Goal: Task Accomplishment & Management: Complete application form

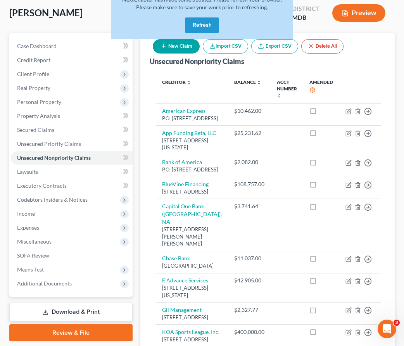
click at [192, 22] on button "Refresh" at bounding box center [202, 25] width 34 height 16
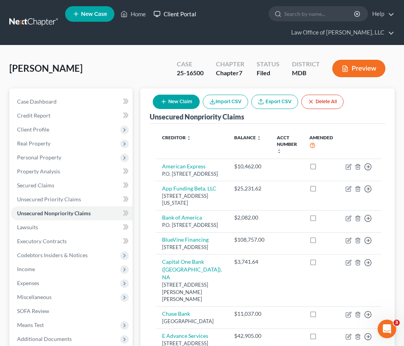
click at [173, 13] on link "Client Portal" at bounding box center [175, 14] width 50 height 14
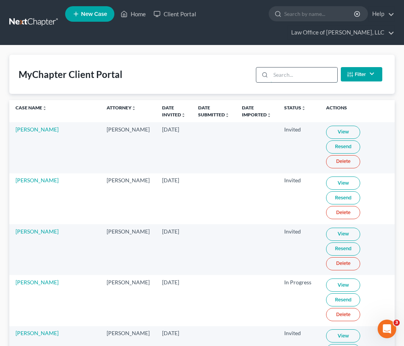
click at [278, 76] on input "search" at bounding box center [304, 75] width 66 height 15
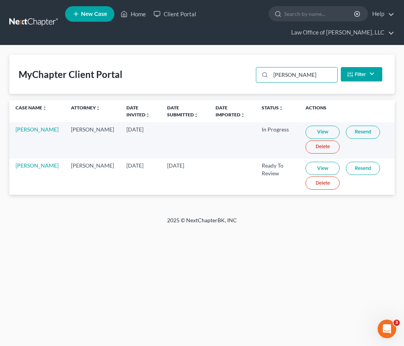
type input "trevor"
click at [309, 168] on link "View" at bounding box center [323, 168] width 34 height 13
click at [360, 171] on link "Resend" at bounding box center [363, 168] width 34 height 13
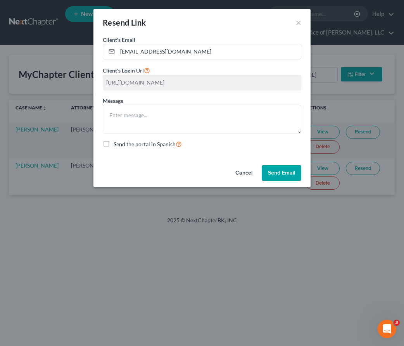
click at [347, 241] on div "Resend Link × Client's Email * tstockman67@gmail.com Client's Login Url https:/…" at bounding box center [202, 173] width 404 height 346
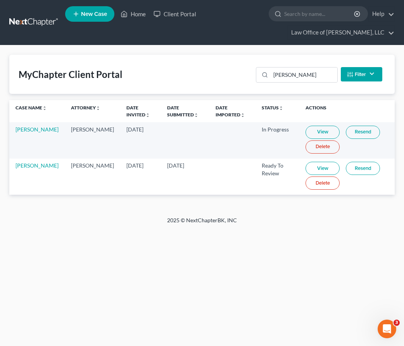
click at [27, 26] on link at bounding box center [34, 23] width 50 height 14
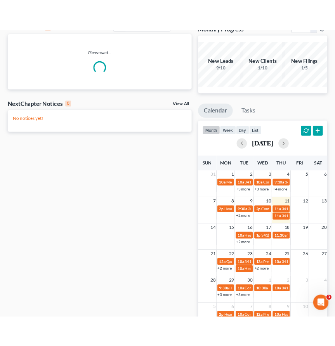
scroll to position [79, 0]
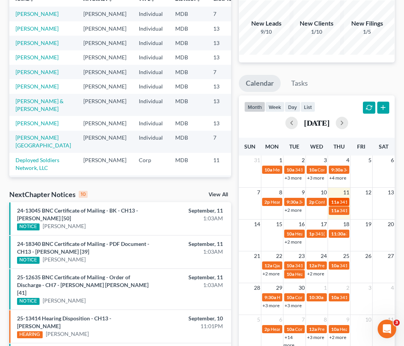
click at [338, 198] on link "11a 341(a) Meeting for Jeremy Sumners" at bounding box center [339, 202] width 21 height 8
select select "Days"
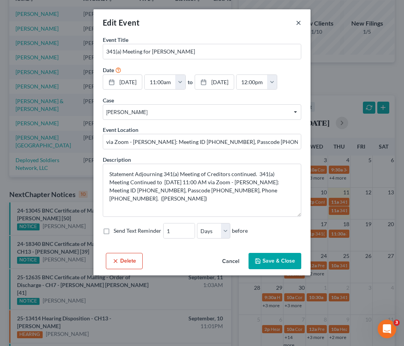
click at [299, 22] on button "×" at bounding box center [298, 22] width 5 height 9
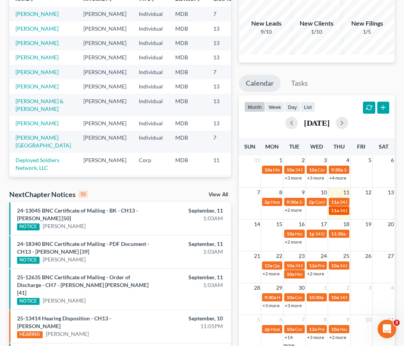
click at [341, 210] on span "341(a) Meeting for Tamim Qaum" at bounding box center [377, 211] width 75 height 6
select select "Days"
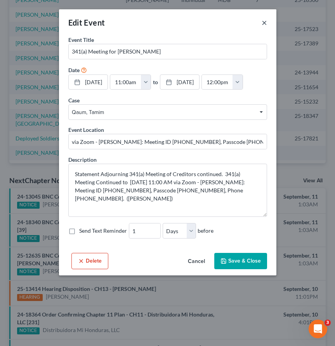
click at [264, 20] on button "×" at bounding box center [264, 22] width 5 height 9
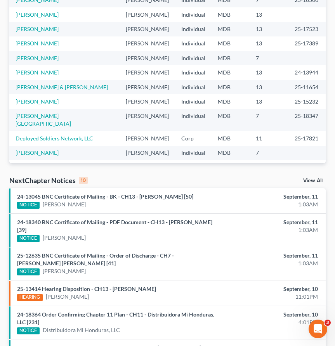
scroll to position [0, 0]
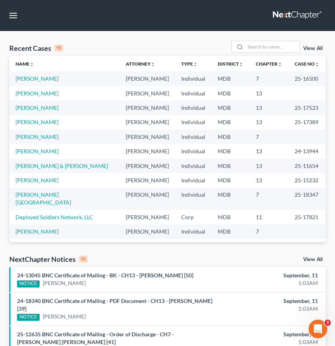
click at [292, 17] on link at bounding box center [298, 16] width 50 height 14
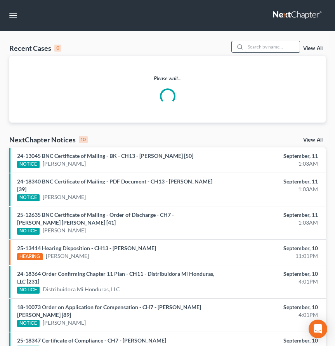
click at [257, 45] on input "search" at bounding box center [272, 46] width 54 height 11
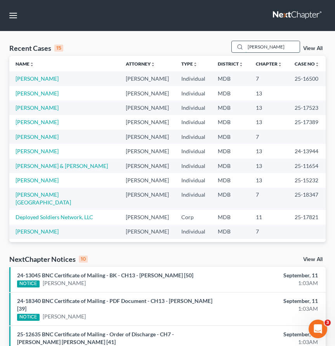
type input "vaughn"
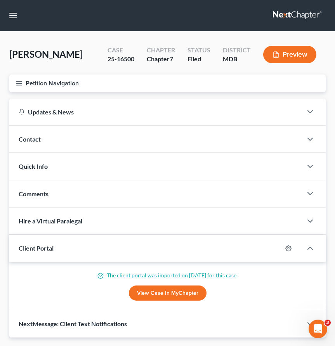
click at [20, 81] on icon "button" at bounding box center [19, 83] width 7 height 7
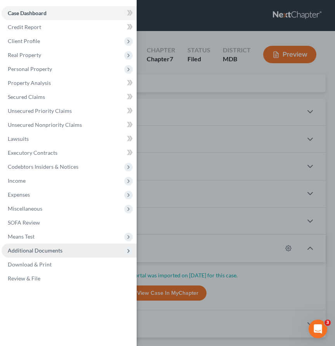
click at [50, 253] on span "Additional Documents" at bounding box center [35, 250] width 55 height 7
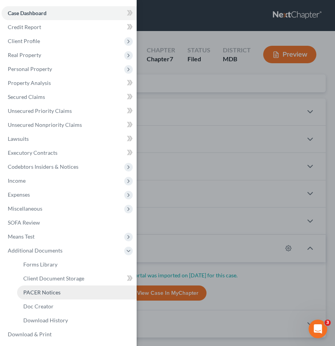
click at [48, 292] on span "PACER Notices" at bounding box center [41, 292] width 37 height 7
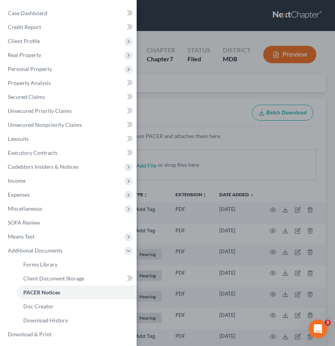
click at [153, 95] on div "Case Dashboard Payments Invoices Payments Payments Credit Report Client Profile" at bounding box center [167, 173] width 335 height 346
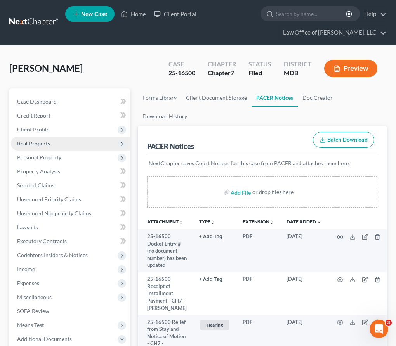
click at [32, 144] on span "Real Property" at bounding box center [33, 143] width 33 height 7
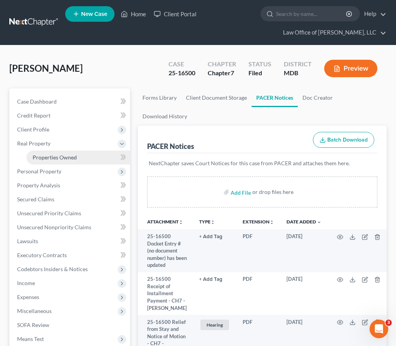
click at [41, 157] on span "Properties Owned" at bounding box center [55, 157] width 44 height 7
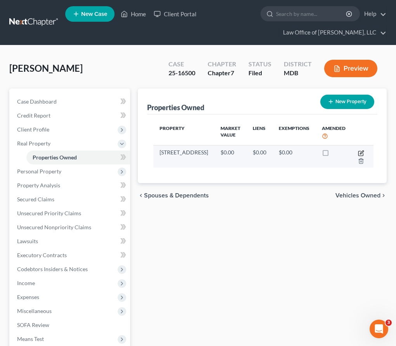
click at [335, 151] on icon "button" at bounding box center [361, 153] width 6 height 6
select select "21"
select select "15"
select select "0"
select select "5"
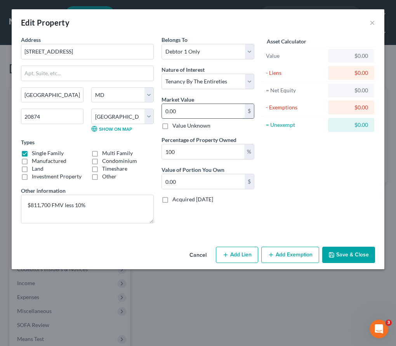
click at [183, 109] on input "0.00" at bounding box center [203, 111] width 83 height 15
click at [193, 53] on select "Select Debtor 1 Only Debtor 2 Only Debtor 1 And Debtor 2 Only At Least One Of T…" at bounding box center [207, 52] width 93 height 16
select select "3"
click at [161, 44] on select "Select Debtor 1 Only Debtor 2 Only Debtor 1 And Debtor 2 Only At Least One Of T…" at bounding box center [207, 52] width 93 height 16
click at [186, 108] on input "0.00" at bounding box center [203, 111] width 83 height 15
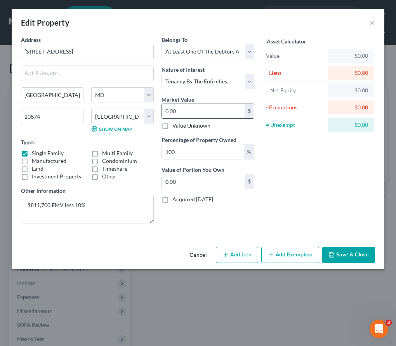
click at [186, 108] on input "0.00" at bounding box center [203, 111] width 83 height 15
type input "7"
type input "7.00"
type input "73"
type input "73.00"
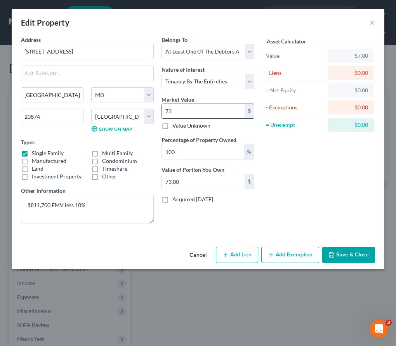
type input "730"
type input "730.00"
type input "7305"
type input "7,305.00"
type input "7,3053"
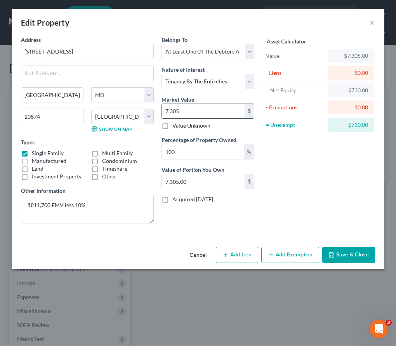
type input "73,053.00"
type input "73,0530"
type input "730,530.00"
type input "730,530"
click at [335, 260] on button "Save & Close" at bounding box center [348, 255] width 53 height 16
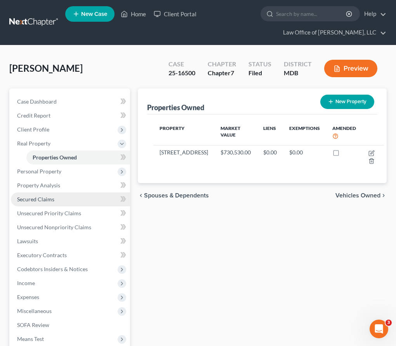
click at [30, 200] on span "Secured Claims" at bounding box center [35, 199] width 37 height 7
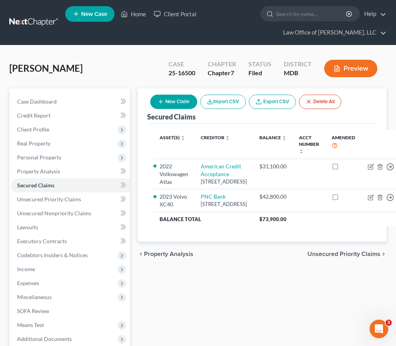
click at [173, 102] on button "New Claim" at bounding box center [173, 102] width 47 height 14
select select "0"
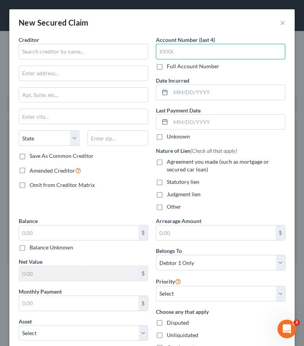
click at [167, 49] on input "text" at bounding box center [220, 52] width 129 height 16
type input "2848"
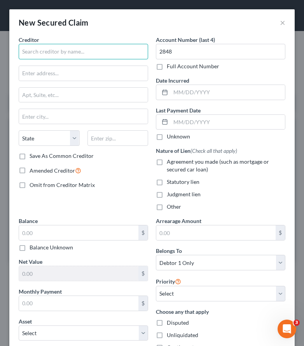
click at [30, 47] on input "text" at bounding box center [83, 52] width 129 height 16
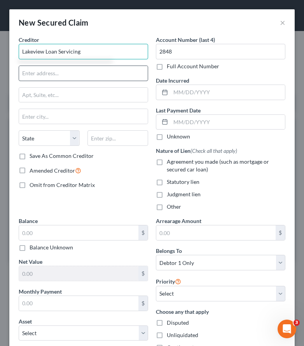
type input "Lakeview Loan Servicing"
click at [50, 77] on input "text" at bounding box center [83, 73] width 128 height 15
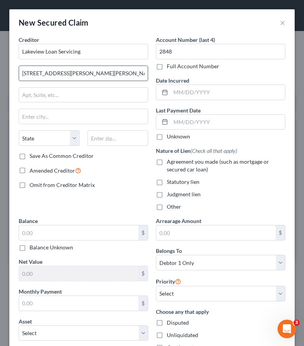
type input "4425 Ponce De Leon Boulevard, MS5-251"
type input "33146"
type input "Miami"
select select "9"
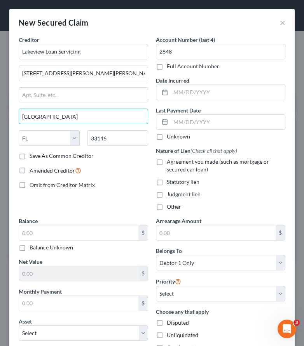
drag, startPoint x: 47, startPoint y: 122, endPoint x: -16, endPoint y: 109, distance: 63.3
click at [0, 109] on html "Home New Case Client Portal Law Office of David Cahn, LLC david@cahnlawoffice.c…" at bounding box center [152, 173] width 304 height 346
type input "Coral Gables"
click at [107, 73] on input "4425 Ponce De Leon Boulevard, MS5-251" at bounding box center [83, 73] width 128 height 15
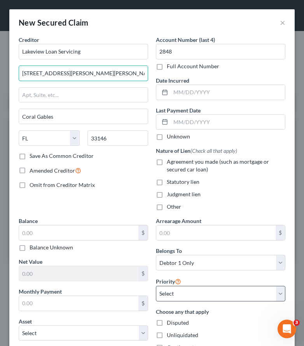
type input "4425 Ponce De Leon Boulevard, MS 5-251"
click at [176, 299] on select "Select 1st 2nd 3rd 4th 5th 6th 7th 8th 9th 10th 11th 12th 13th 14th 15th 16th 1…" at bounding box center [220, 294] width 129 height 16
select select "0"
click at [156, 286] on select "Select 1st 2nd 3rd 4th 5th 6th 7th 8th 9th 10th 11th 12th 13th 14th 15th 16th 1…" at bounding box center [220, 294] width 129 height 16
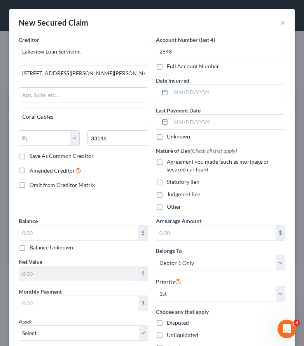
click at [167, 162] on label "Agreement you made (such as mortgage or secured car loan)" at bounding box center [226, 166] width 118 height 16
click at [170, 162] on input "Agreement you made (such as mortgage or secured car loan)" at bounding box center [172, 160] width 5 height 5
checkbox input "true"
click at [175, 266] on select "Select Debtor 1 Only Debtor 2 Only Debtor 1 And Debtor 2 Only At Least One Of T…" at bounding box center [220, 263] width 129 height 16
select select "3"
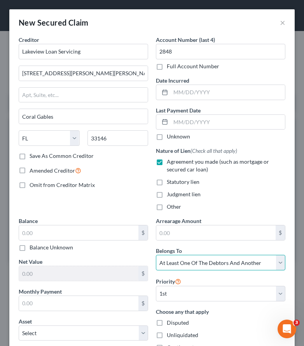
click at [156, 255] on select "Select Debtor 1 Only Debtor 2 Only Debtor 1 And Debtor 2 Only At Least One Of T…" at bounding box center [220, 263] width 129 height 16
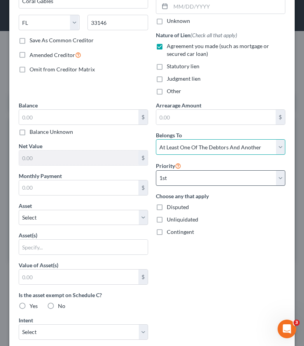
scroll to position [123, 0]
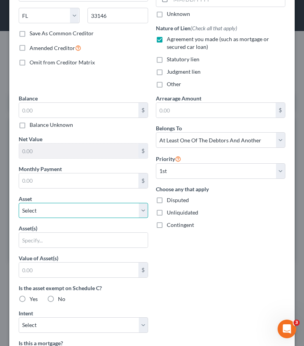
click at [117, 207] on select "Select Other Multiple Assets Residential Lease (Security Deposits or Prepayment…" at bounding box center [83, 211] width 129 height 16
select select "13"
click at [19, 203] on select "Select Other Multiple Assets Residential Lease (Security Deposits or Prepayment…" at bounding box center [83, 211] width 129 height 16
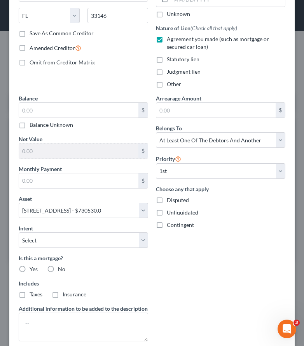
click at [30, 268] on label "Yes" at bounding box center [34, 270] width 8 height 8
click at [33, 268] on input "Yes" at bounding box center [35, 268] width 5 height 5
radio input "true"
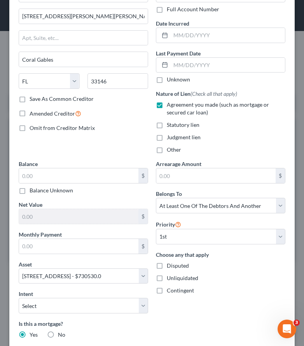
scroll to position [101, 0]
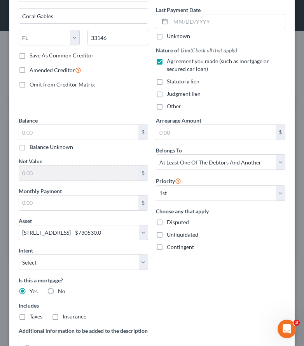
click at [30, 148] on label "Balance Unknown" at bounding box center [51, 147] width 43 height 8
click at [33, 148] on input "Balance Unknown" at bounding box center [35, 145] width 5 height 5
checkbox input "true"
type input "0.00"
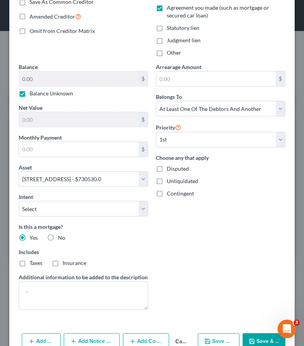
scroll to position [173, 0]
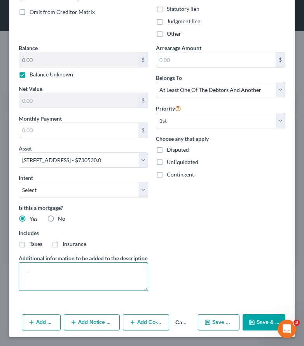
click at [61, 271] on textarea at bounding box center [83, 276] width 129 height 29
click at [28, 274] on textarea at bounding box center [83, 276] width 129 height 29
click at [26, 276] on textarea at bounding box center [83, 276] width 129 height 29
drag, startPoint x: 26, startPoint y: 276, endPoint x: 31, endPoint y: 275, distance: 5.1
click at [31, 275] on textarea at bounding box center [83, 276] width 129 height 29
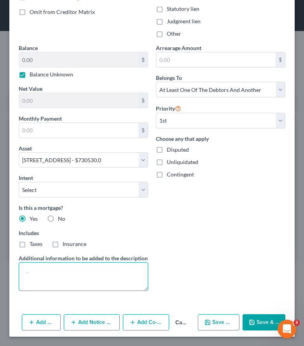
click at [31, 275] on textarea at bounding box center [83, 276] width 129 height 29
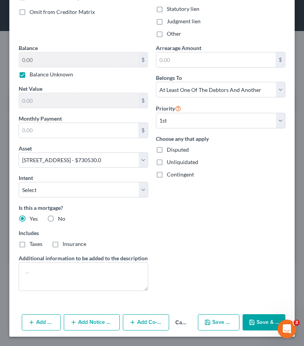
click at [148, 323] on button "Add Co-Debtor" at bounding box center [146, 322] width 47 height 16
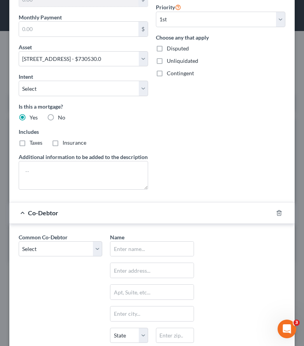
scroll to position [354, 0]
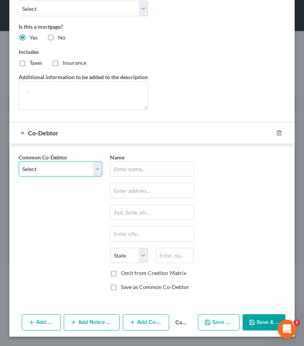
click at [99, 172] on select "Select Pro-Fit Basketball, LLC" at bounding box center [60, 169] width 83 height 16
click at [19, 161] on select "Select Pro-Fit Basketball, LLC" at bounding box center [60, 169] width 83 height 16
click at [123, 172] on input "text" at bounding box center [151, 169] width 83 height 15
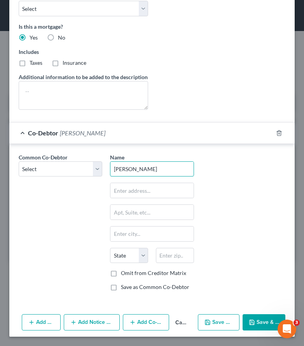
type input "Kristina Vaughn"
click at [121, 189] on input "text" at bounding box center [151, 190] width 83 height 15
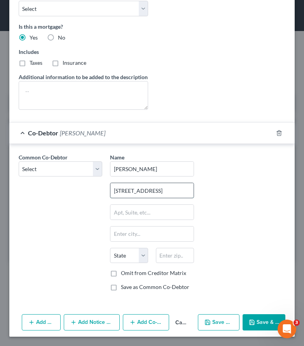
type input "12902 Summit Ridge Ter."
type input "20874"
type input "Germantown"
select select "21"
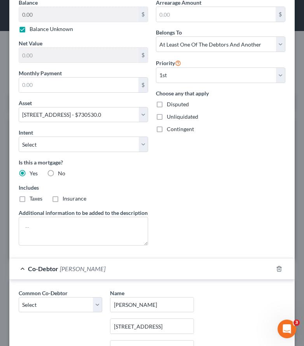
scroll to position [215, 0]
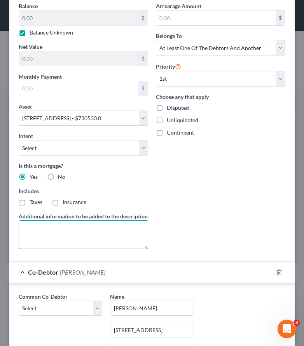
click at [67, 238] on textarea at bounding box center [83, 234] width 129 height 29
type textarea "D"
click at [35, 229] on textarea "NFS is on the" at bounding box center [83, 234] width 129 height 29
drag, startPoint x: 137, startPoint y: 231, endPoint x: 137, endPoint y: 241, distance: 10.5
click at [137, 241] on textarea "NFS, not the Debtor, has access to this account. is on the" at bounding box center [83, 234] width 129 height 29
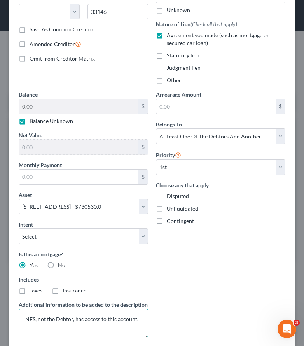
scroll to position [128, 0]
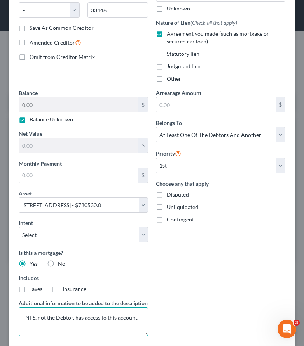
type textarea "NFS, not the Debtor, has access to this account."
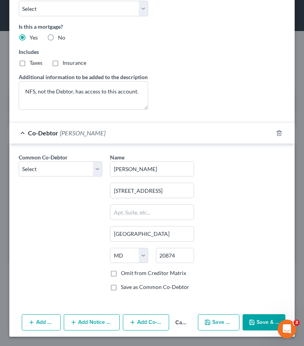
click at [253, 321] on icon "button" at bounding box center [251, 322] width 5 height 5
select select
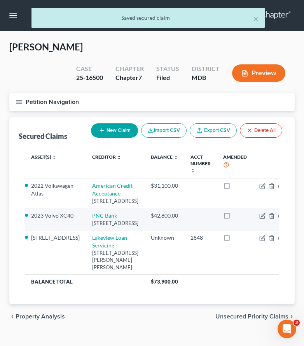
scroll to position [41, 0]
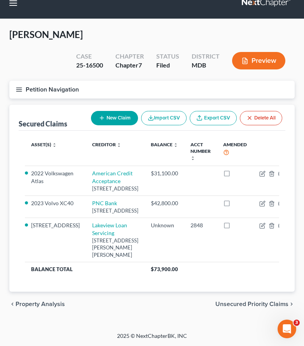
click at [17, 86] on icon "button" at bounding box center [19, 89] width 7 height 7
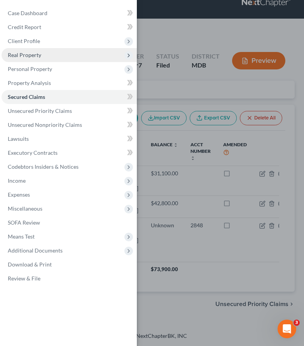
click at [17, 53] on span "Real Property" at bounding box center [24, 55] width 33 height 7
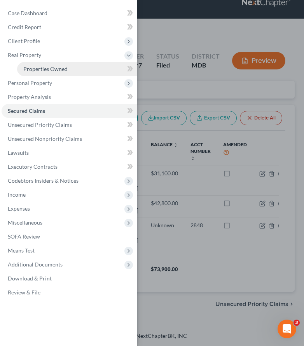
click at [64, 66] on span "Properties Owned" at bounding box center [45, 69] width 44 height 7
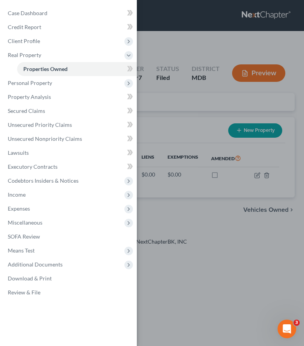
click at [165, 109] on div "Case Dashboard Payments Invoices Payments Payments Credit Report Client Profile" at bounding box center [152, 173] width 304 height 346
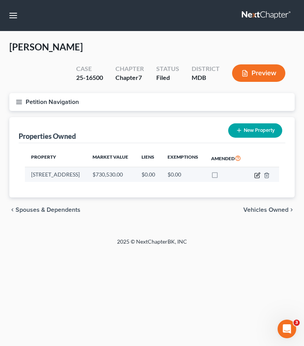
click at [259, 176] on icon "button" at bounding box center [257, 174] width 3 height 3
select select "21"
select select "15"
select select "3"
select select "5"
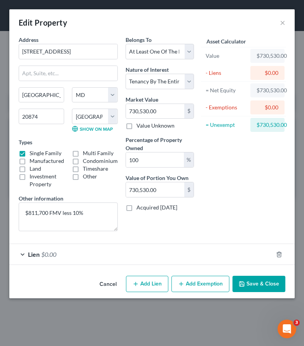
click at [192, 287] on button "Add Exemption" at bounding box center [200, 284] width 58 height 16
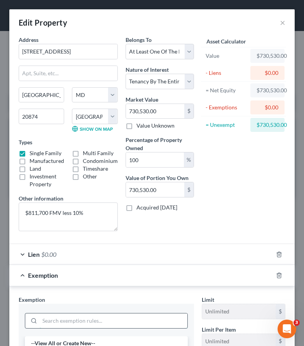
click at [83, 325] on input "search" at bounding box center [114, 321] width 148 height 15
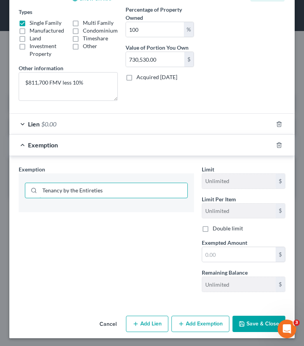
scroll to position [132, 0]
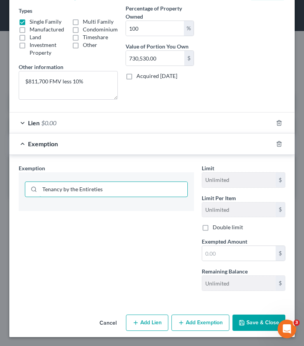
type input "Tenancy by the Entireties"
click at [240, 320] on icon "button" at bounding box center [241, 323] width 6 height 6
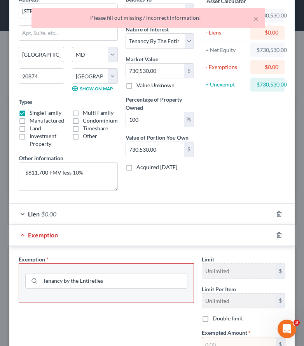
scroll to position [12, 0]
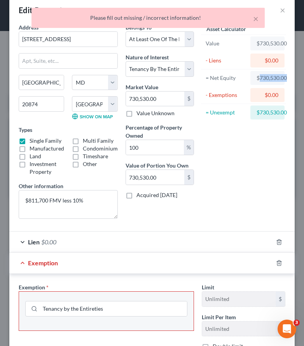
drag, startPoint x: 259, startPoint y: 78, endPoint x: 295, endPoint y: 78, distance: 35.3
click at [295, 78] on div "Edit Property × Address * 12902 Summit Ridge Terr. Germantown State AL AK AR AZ…" at bounding box center [152, 173] width 304 height 346
copy div "730,530.00"
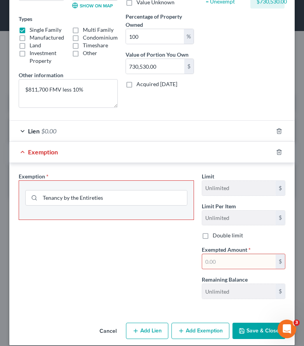
scroll to position [132, 0]
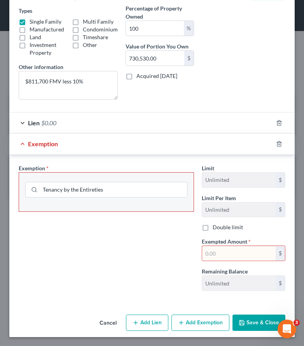
click at [216, 253] on input "text" at bounding box center [238, 253] width 73 height 15
paste input "730,530.00"
type input "730,530.00"
click at [252, 322] on button "Save & Close" at bounding box center [258, 323] width 53 height 16
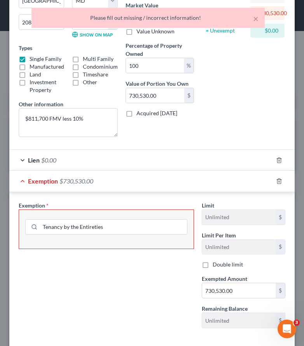
scroll to position [124, 0]
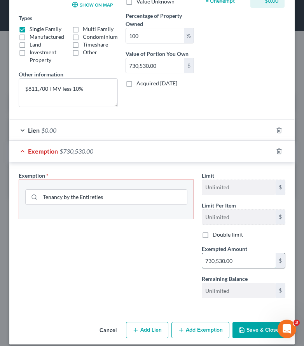
click at [232, 263] on input "730,530.00" at bounding box center [238, 260] width 73 height 15
click at [81, 198] on input "Tenancy by the Entireties" at bounding box center [113, 197] width 147 height 15
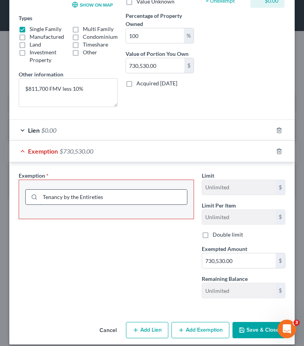
click at [78, 196] on input "Tenancy by the Entireties" at bounding box center [113, 197] width 147 height 15
click at [112, 201] on input "Tenancy by the Entireties" at bounding box center [113, 197] width 147 height 15
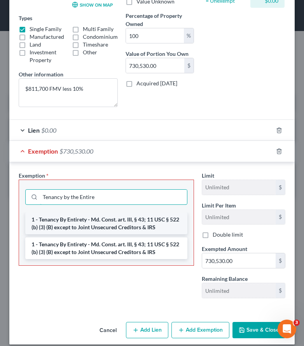
type input "Tenancy by the Entire"
click at [85, 218] on li "1 - Tenancy By Entirety - Md. Const. art. III, § 43; 11 USC § 522 (b) (3) (B) e…" at bounding box center [106, 224] width 162 height 22
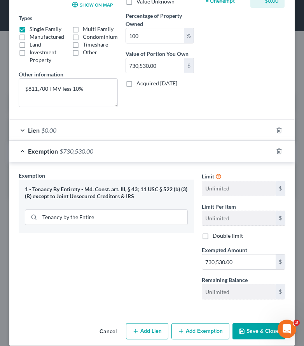
click at [253, 331] on button "Save & Close" at bounding box center [258, 331] width 53 height 16
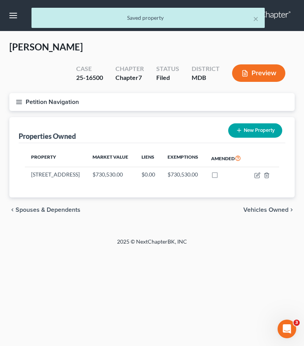
click at [258, 213] on span "Vehicles Owned" at bounding box center [265, 210] width 45 height 6
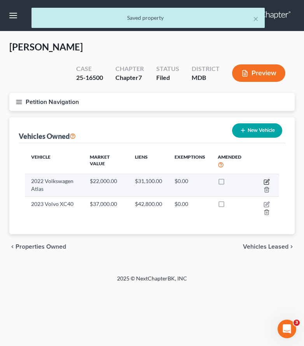
click at [266, 183] on icon "button" at bounding box center [266, 182] width 6 height 6
select select "0"
select select "4"
select select "0"
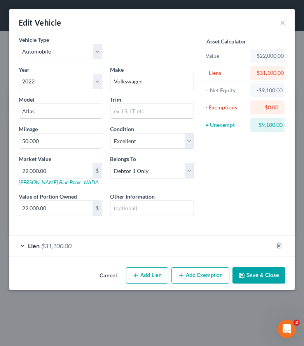
click at [263, 271] on button "Save & Close" at bounding box center [258, 275] width 53 height 16
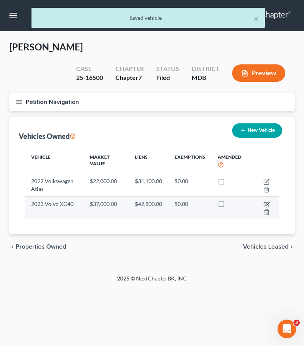
click at [264, 205] on icon "button" at bounding box center [266, 204] width 6 height 6
select select "0"
select select "3"
select select "2"
select select "0"
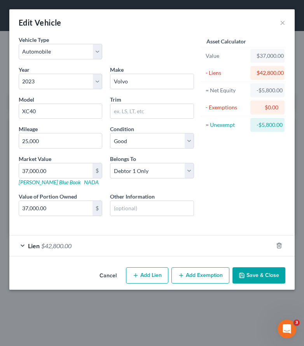
click at [268, 268] on button "Save & Close" at bounding box center [258, 275] width 53 height 16
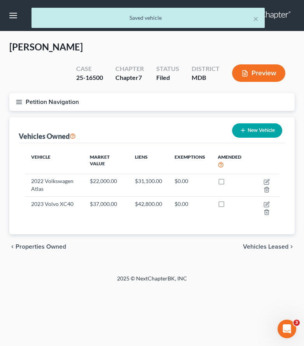
click at [261, 248] on span "Vehicles Leased" at bounding box center [265, 247] width 45 height 6
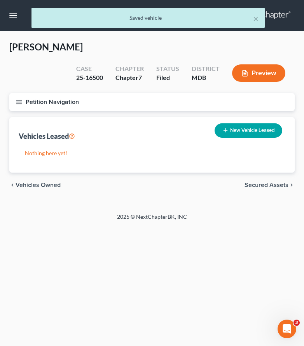
click at [255, 184] on span "Secured Assets" at bounding box center [266, 185] width 44 height 6
click at [255, 184] on span "Personal Items" at bounding box center [268, 185] width 42 height 6
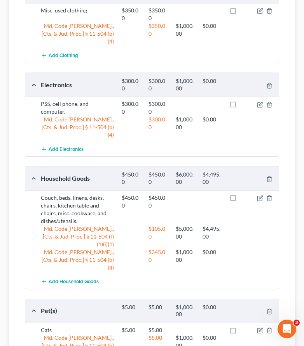
scroll to position [189, 0]
click at [77, 278] on span "Add Household Goods" at bounding box center [74, 281] width 50 height 6
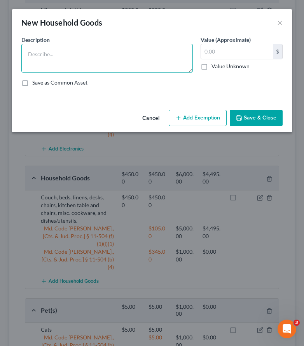
click at [50, 53] on textarea at bounding box center [106, 58] width 171 height 29
type textarea "2"
type textarea "c"
click at [64, 55] on textarea "Couches, beds, TV's, bar stools, desk" at bounding box center [106, 58] width 171 height 29
click at [116, 55] on textarea "Couches, beds, TV's, bar stools, desk" at bounding box center [106, 58] width 171 height 29
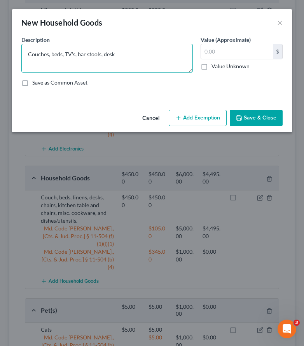
drag, startPoint x: 77, startPoint y: 54, endPoint x: 65, endPoint y: 54, distance: 12.1
click at [64, 54] on textarea "Couches, beds, TV's, bar stools, desk" at bounding box center [106, 58] width 171 height 29
click at [77, 55] on textarea "Couches, beds, TV's, bar stools, desk" at bounding box center [106, 58] width 171 height 29
click at [127, 52] on textarea "Couches, beds, bar stools, desk" at bounding box center [106, 58] width 171 height 29
click at [64, 54] on textarea "Couches, beds, bar stools, desk" at bounding box center [106, 58] width 171 height 29
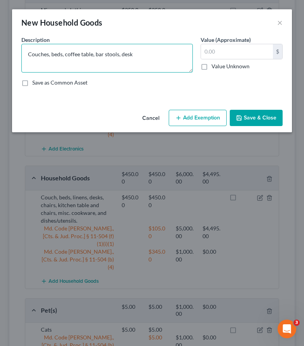
click at [52, 54] on textarea "Couches, beds, coffee table, bar stools, desk" at bounding box center [106, 58] width 171 height 29
click at [151, 54] on textarea "Couches, chairs, beds, coffee table, bar stools, desk" at bounding box center [106, 58] width 171 height 29
click at [136, 54] on textarea "Couches, chairs, beds, coffee table, bar stools, desk." at bounding box center [106, 58] width 171 height 29
click at [161, 56] on textarea "Couches, chairs, beds, coffee table, bar stools, and desk." at bounding box center [106, 58] width 171 height 29
click at [37, 62] on textarea "Couches, chairs, beds, coffee table, bar stools, and desk. Joint w/ NFS total v…" at bounding box center [106, 58] width 171 height 29
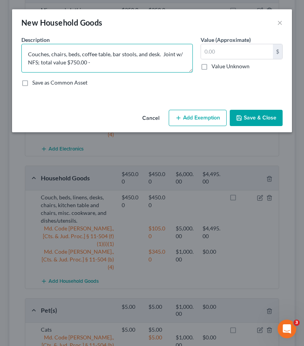
click at [93, 62] on textarea "Couches, chairs, beds, coffee table, bar stools, and desk. Joint w/ NFS; total …" at bounding box center [106, 58] width 171 height 29
type textarea "Couches, chairs, beds, coffee table, bar stools, and desk. Joint w/ NFS; total …"
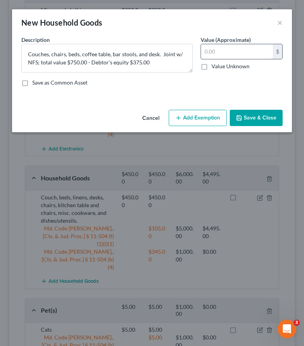
click at [213, 51] on input "text" at bounding box center [237, 51] width 72 height 15
type input "375"
click at [213, 121] on button "Add Exemption" at bounding box center [197, 118] width 58 height 16
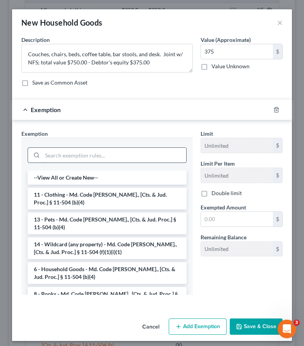
click at [133, 157] on input "search" at bounding box center [114, 155] width 144 height 15
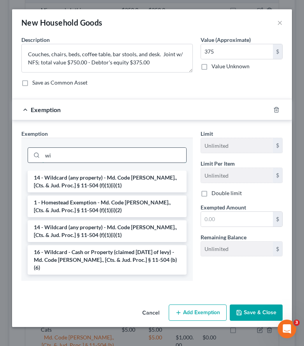
type input "w"
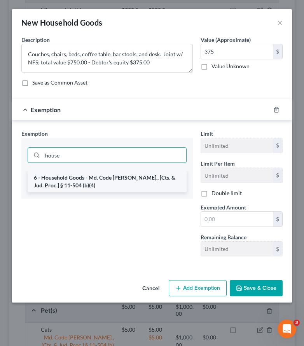
click at [135, 178] on li "6 - Household Goods - Md. Code Ann., [Cts. & Jud. Proc.] § 11-504 (b)(4)" at bounding box center [107, 182] width 159 height 22
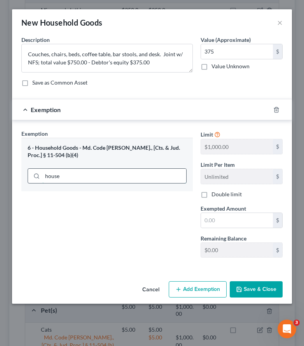
click at [106, 174] on input "house" at bounding box center [114, 176] width 144 height 15
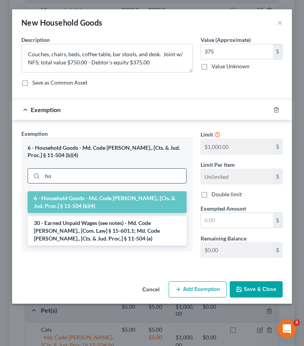
type input "h"
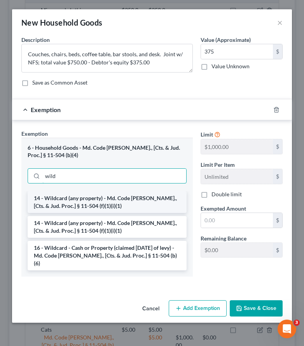
type input "wild"
click at [98, 207] on li "14 - Wildcard (any property) - Md. Code Ann., [Cts. & Jud. Proc.] § 11-504 (f)(…" at bounding box center [107, 202] width 159 height 22
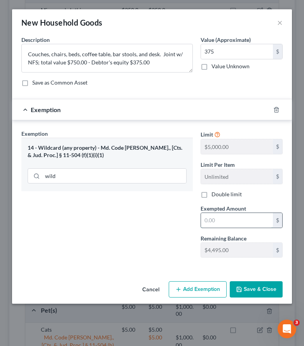
click at [211, 220] on input "text" at bounding box center [237, 220] width 72 height 15
type input "375"
click at [238, 294] on button "Save & Close" at bounding box center [255, 289] width 53 height 16
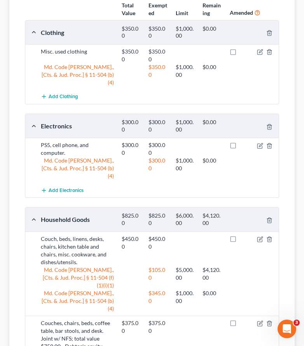
scroll to position [133, 0]
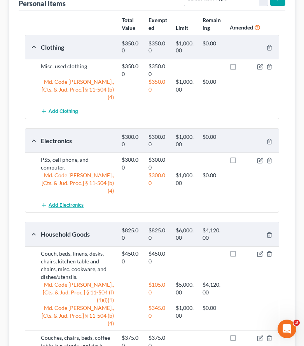
click at [70, 202] on span "Add Electronics" at bounding box center [66, 205] width 35 height 6
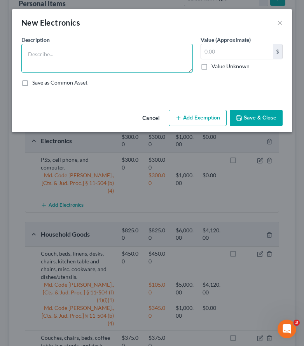
click at [43, 63] on textarea at bounding box center [106, 58] width 171 height 29
type textarea "TV's and computer."
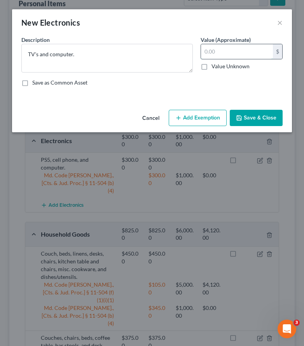
click at [220, 54] on input "text" at bounding box center [237, 51] width 72 height 15
type input "250"
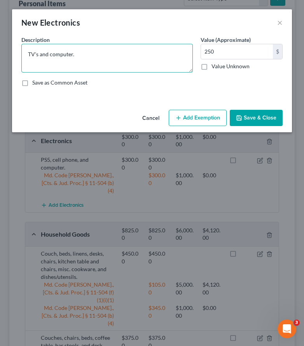
click at [74, 55] on textarea "TV's and computer." at bounding box center [106, 58] width 171 height 29
click at [74, 56] on textarea "TV's and computer. Total value $400;" at bounding box center [106, 58] width 171 height 29
click at [113, 55] on textarea "TV's and computer. Joint w/ NFS; Total value $400;" at bounding box center [106, 58] width 171 height 29
click at [149, 54] on textarea "TV's and computer. Joint w/ NFS; total value $400;" at bounding box center [106, 58] width 171 height 29
click at [139, 54] on textarea "TV's and computer. Joint w/ NFS; total value $400 - Debtor's equity" at bounding box center [106, 58] width 171 height 29
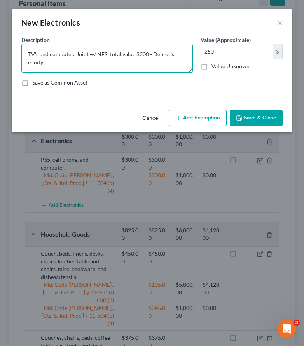
click at [75, 63] on textarea "TV's and computer. Joint w/ NFS; total value $300 - Debtor's equity" at bounding box center [106, 58] width 171 height 29
click at [146, 55] on textarea "TV's and computer. Joint w/ NFS; total value $300 - Debtor's equity $150.00" at bounding box center [106, 58] width 171 height 29
type textarea "TV's and computer. Joint w/ NFS; total value $300.00 - Debtor's equity $150.00"
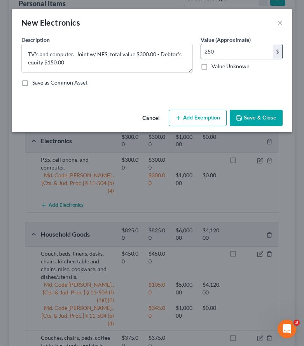
click at [219, 54] on input "250" at bounding box center [237, 51] width 72 height 15
type input "150"
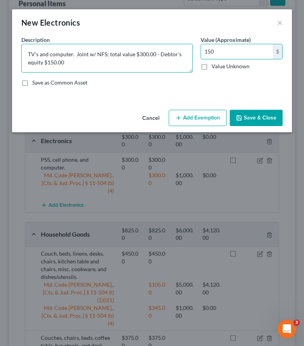
click at [66, 67] on textarea "TV's and computer. Joint w/ NFS; total value $300.00 - Debtor's equity $150.00" at bounding box center [106, 58] width 171 height 29
type textarea "TV's and computer. Joint w/ NFS; total value $300.00 - Debtor's equity $150.00."
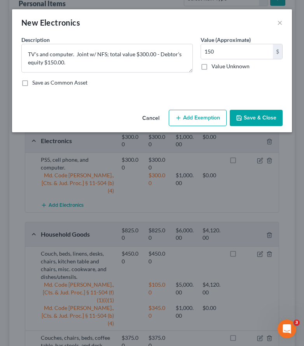
click at [201, 121] on button "Add Exemption" at bounding box center [197, 118] width 58 height 16
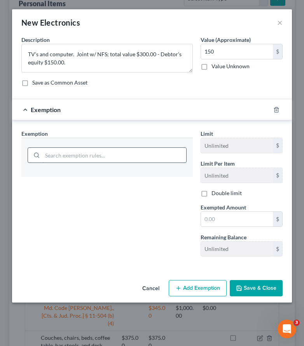
click at [92, 153] on input "search" at bounding box center [114, 155] width 144 height 15
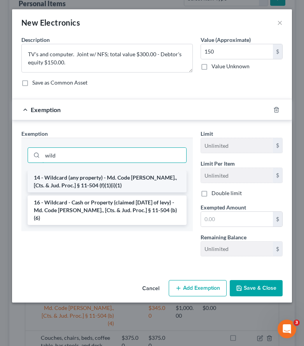
type input "wild"
click at [89, 179] on li "14 - Wildcard (any property) - Md. Code Ann., [Cts. & Jud. Proc.] § 11-504 (f)(…" at bounding box center [107, 182] width 159 height 22
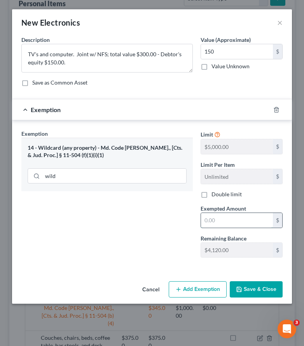
click at [217, 215] on input "text" at bounding box center [237, 220] width 72 height 15
type input "150"
click at [173, 252] on div "Exemption Set must be selected for CA. Exemption * 14 - Wildcard (any property)…" at bounding box center [106, 197] width 179 height 134
click at [268, 283] on button "Save & Close" at bounding box center [255, 289] width 53 height 16
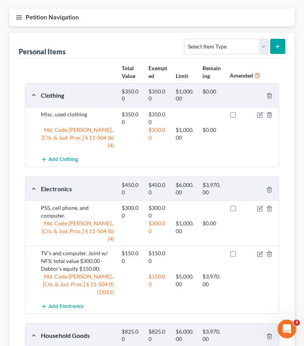
scroll to position [57, 0]
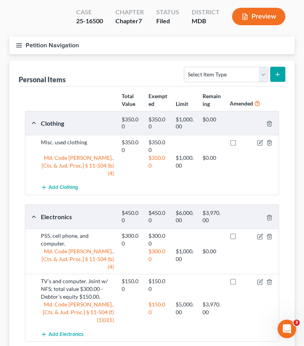
click at [18, 44] on icon "button" at bounding box center [19, 45] width 7 height 7
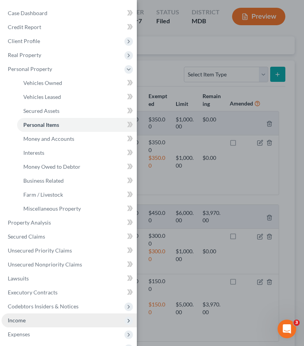
click at [34, 321] on span "Income" at bounding box center [69, 321] width 135 height 14
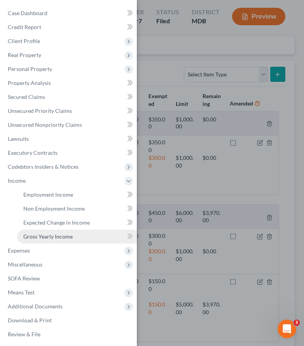
click at [42, 238] on span "Gross Yearly Income" at bounding box center [47, 236] width 49 height 7
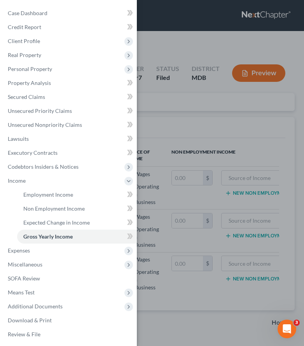
click at [164, 110] on div "Case Dashboard Payments Invoices Payments Payments Credit Report Client Profile" at bounding box center [152, 173] width 304 height 346
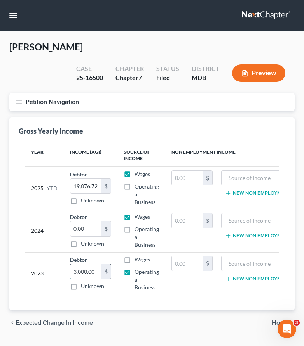
click at [97, 274] on input "3,000.00" at bounding box center [85, 271] width 31 height 15
type input "80,713.78"
click at [87, 228] on input "0.00" at bounding box center [85, 229] width 31 height 15
type input "123,482.33"
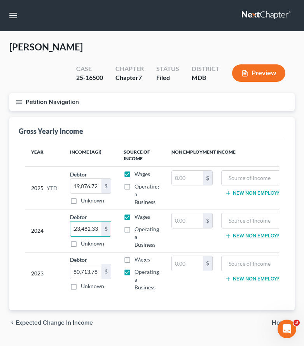
scroll to position [0, 0]
drag, startPoint x: 73, startPoint y: 184, endPoint x: 123, endPoint y: 187, distance: 50.1
click at [123, 187] on tr "2025 YTD Debtor 19,076.72 $ Unknown Balance Undetermined 19,076.72 $ Unknown Wa…" at bounding box center [171, 188] width 293 height 43
paste input "TV's,"
type input "0"
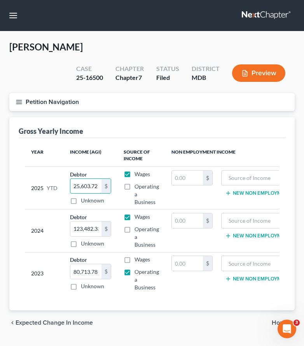
scroll to position [18, 0]
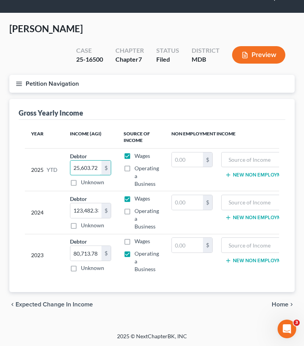
type input "25,603.72"
click at [275, 302] on span "Home" at bounding box center [279, 305] width 17 height 6
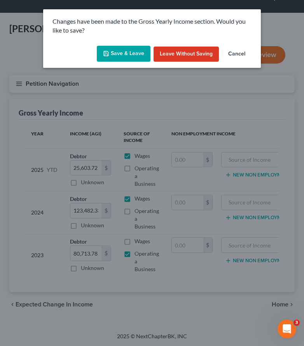
click at [115, 51] on button "Save & Leave" at bounding box center [124, 54] width 54 height 16
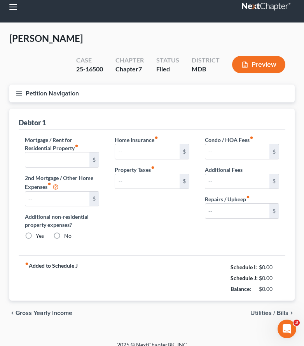
type input "2,100.00"
type input "0.00"
radio input "true"
type input "0.00"
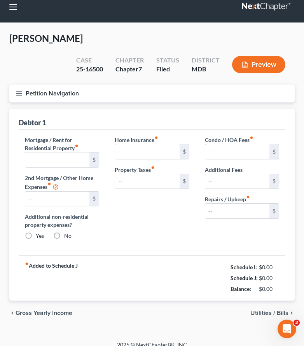
type input "0.00"
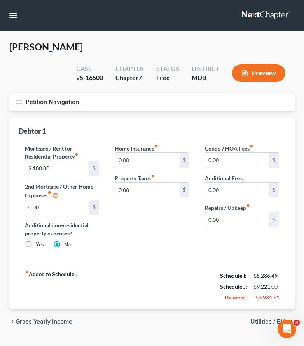
scroll to position [17, 0]
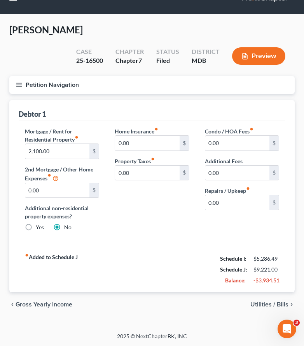
click at [255, 302] on span "Utilities / Bills" at bounding box center [269, 305] width 38 height 6
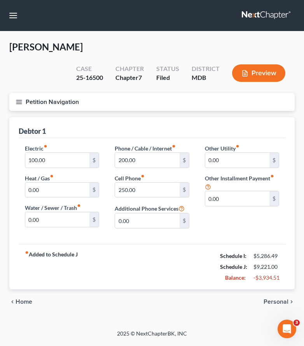
click at [267, 303] on span "Personal" at bounding box center [275, 302] width 25 height 6
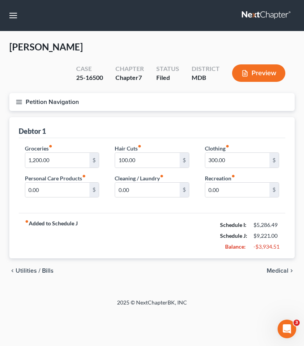
click at [267, 303] on div "2025 © NextChapterBK, INC" at bounding box center [151, 306] width 279 height 14
click at [274, 269] on span "Medical" at bounding box center [277, 271] width 22 height 6
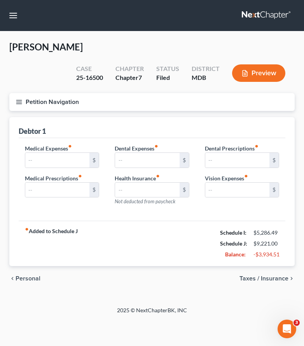
click at [275, 279] on span "Taxes / Insurance" at bounding box center [263, 279] width 49 height 6
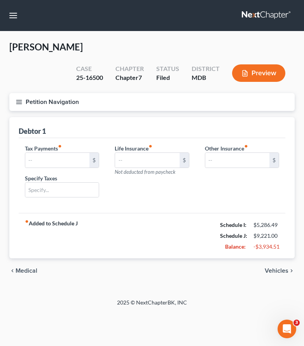
click at [274, 272] on span "Vehicles" at bounding box center [276, 271] width 24 height 6
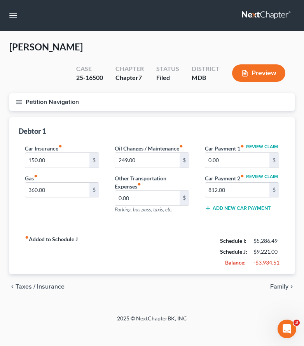
click at [278, 290] on span "Family" at bounding box center [279, 287] width 18 height 6
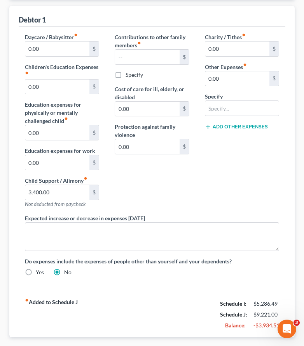
scroll to position [156, 0]
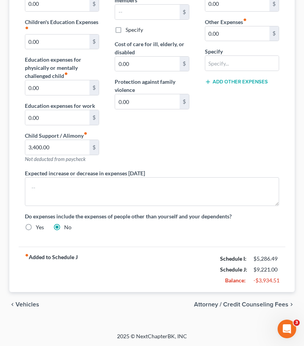
click at [248, 303] on span "Attorney / Credit Counseling Fees" at bounding box center [241, 305] width 94 height 6
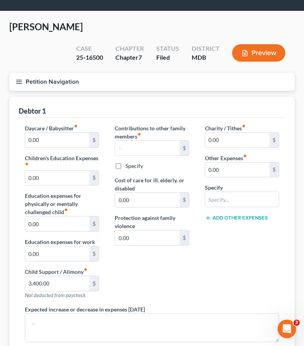
select select "4"
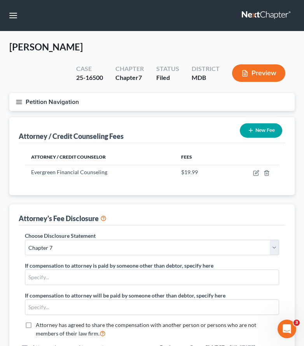
click at [21, 101] on icon "button" at bounding box center [19, 102] width 7 height 7
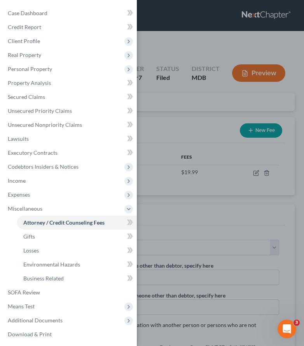
click at [176, 115] on div "Case Dashboard Payments Invoices Payments Payments Credit Report Client Profile" at bounding box center [152, 173] width 304 height 346
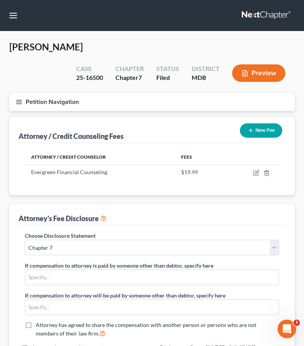
click at [21, 102] on icon "button" at bounding box center [19, 102] width 7 height 7
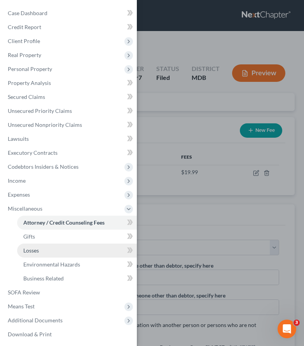
scroll to position [16, 0]
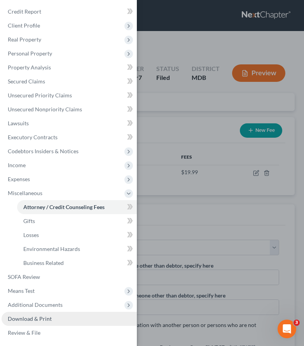
click at [43, 315] on link "Download & Print" at bounding box center [69, 319] width 135 height 14
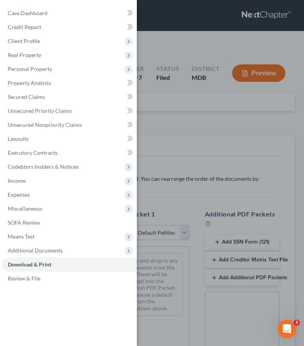
click at [181, 132] on div "Case Dashboard Payments Invoices Payments Payments Credit Report Client Profile" at bounding box center [152, 173] width 304 height 346
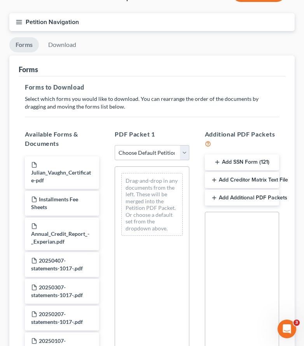
scroll to position [132, 0]
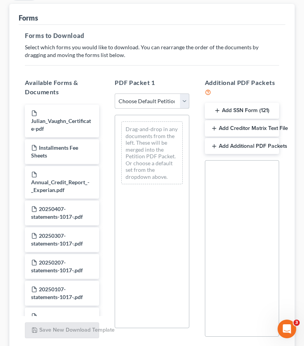
click at [182, 100] on select "Choose Default Petition PDF Packet Complete Bankruptcy Petition (all forms and …" at bounding box center [152, 102] width 74 height 16
select select "2"
click at [115, 94] on select "Choose Default Petition PDF Packet Complete Bankruptcy Petition (all forms and …" at bounding box center [152, 102] width 74 height 16
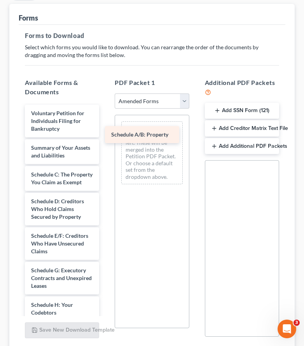
drag, startPoint x: 57, startPoint y: 179, endPoint x: 137, endPoint y: 139, distance: 89.2
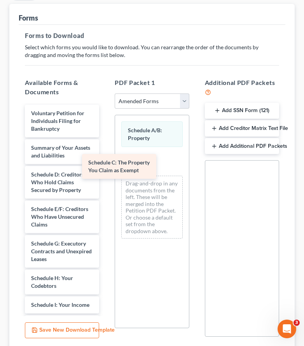
drag, startPoint x: 69, startPoint y: 181, endPoint x: 126, endPoint y: 169, distance: 57.9
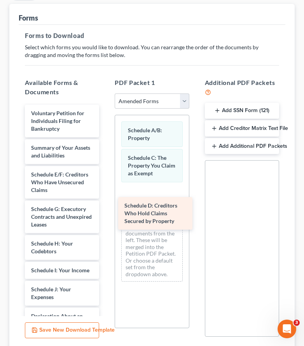
drag, startPoint x: 56, startPoint y: 188, endPoint x: 148, endPoint y: 220, distance: 97.7
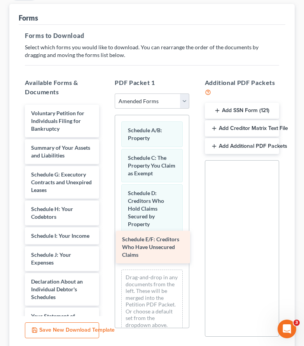
drag, startPoint x: 48, startPoint y: 188, endPoint x: 139, endPoint y: 252, distance: 111.4
click at [105, 252] on div "Schedule E/F: Creditors Who Have Unsecured Claims Voluntary Petition for Indivi…" at bounding box center [62, 340] width 87 height 470
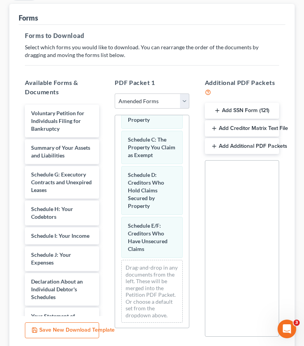
scroll to position [19, 0]
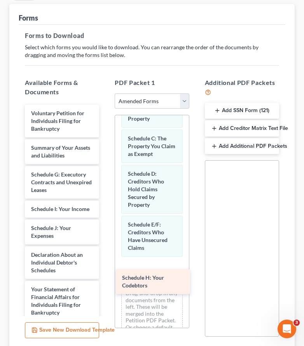
drag, startPoint x: 43, startPoint y: 214, endPoint x: 134, endPoint y: 283, distance: 114.1
click at [105, 283] on div "Schedule H: Your Codebtors Voluntary Petition for Individuals Filing for Bankru…" at bounding box center [62, 326] width 87 height 443
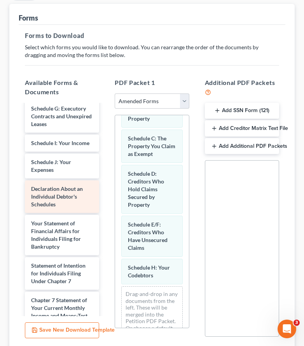
scroll to position [68, 0]
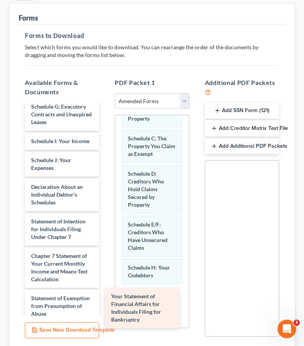
drag, startPoint x: 65, startPoint y: 239, endPoint x: 145, endPoint y: 314, distance: 110.1
click at [105, 314] on div "Your Statement of Financial Affairs for Individuals Filing for Bankruptcy Volun…" at bounding box center [62, 237] width 87 height 401
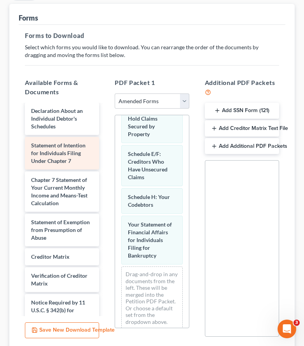
scroll to position [191, 0]
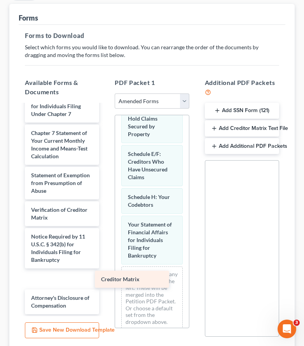
drag, startPoint x: 39, startPoint y: 210, endPoint x: 109, endPoint y: 280, distance: 98.5
click at [105, 280] on div "Creditor Matrix Voluntary Petition for Individuals Filing for Bankruptcy Summar…" at bounding box center [62, 114] width 87 height 401
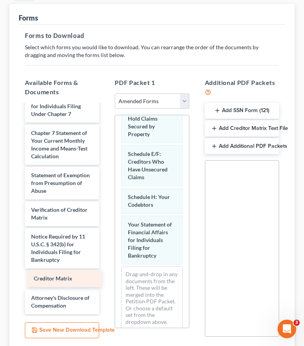
scroll to position [172, 0]
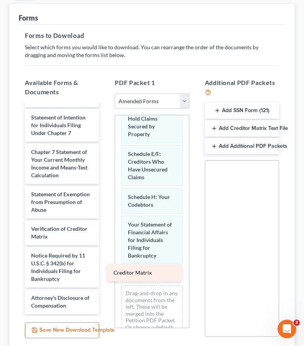
drag, startPoint x: 56, startPoint y: 278, endPoint x: 140, endPoint y: 272, distance: 83.7
click at [105, 272] on div "Creditor Matrix Voluntary Petition for Individuals Filing for Bankruptcy Summar…" at bounding box center [62, 124] width 87 height 382
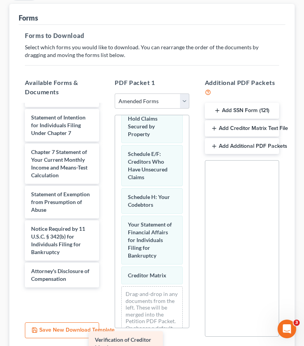
scroll to position [145, 0]
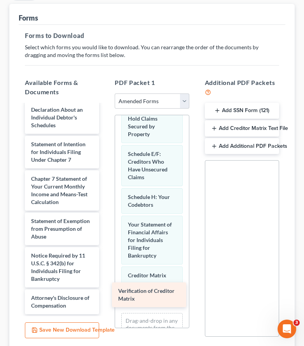
drag, startPoint x: 62, startPoint y: 236, endPoint x: 144, endPoint y: 292, distance: 98.5
click at [105, 292] on div "Verification of Creditor Matrix Voluntary Petition for Individuals Filing for B…" at bounding box center [62, 137] width 87 height 355
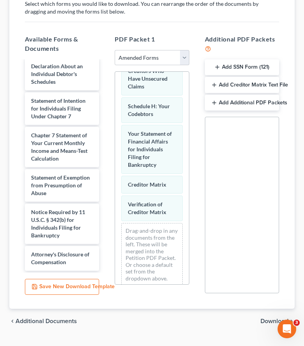
scroll to position [192, 0]
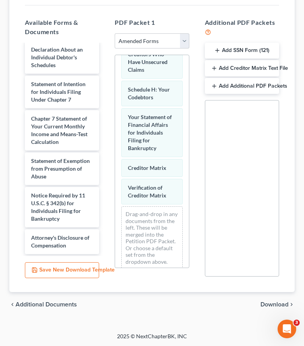
click at [277, 305] on span "Download" at bounding box center [274, 305] width 28 height 6
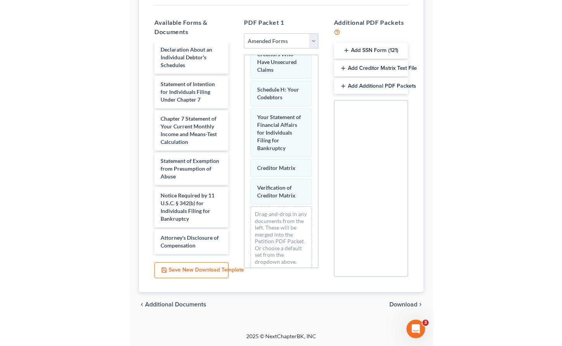
scroll to position [0, 0]
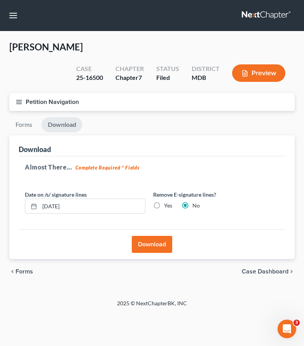
click at [151, 249] on button "Download" at bounding box center [152, 244] width 40 height 17
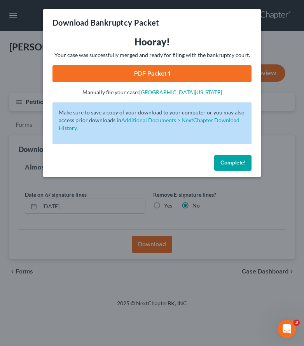
click at [94, 73] on link "PDF Packet 1" at bounding box center [151, 73] width 199 height 17
click at [237, 159] on button "Complete!" at bounding box center [232, 163] width 37 height 16
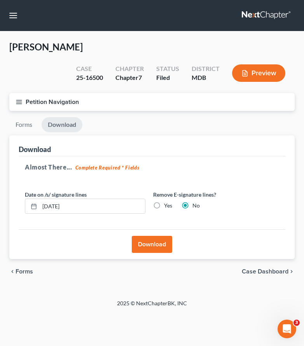
click at [20, 104] on icon "button" at bounding box center [19, 102] width 7 height 7
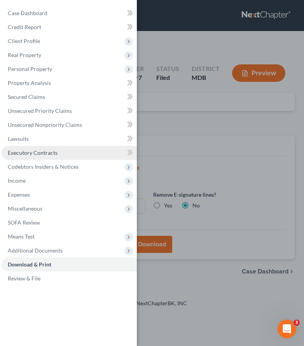
click at [25, 156] on span "Executory Contracts" at bounding box center [33, 152] width 50 height 7
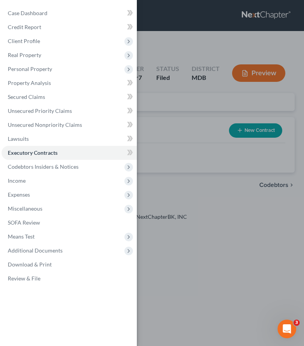
click at [198, 120] on div "Case Dashboard Payments Invoices Payments Payments Credit Report Client Profile" at bounding box center [152, 173] width 304 height 346
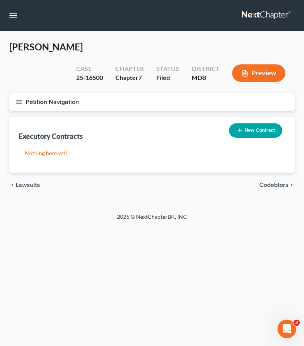
click at [255, 134] on button "New Contract" at bounding box center [255, 130] width 53 height 14
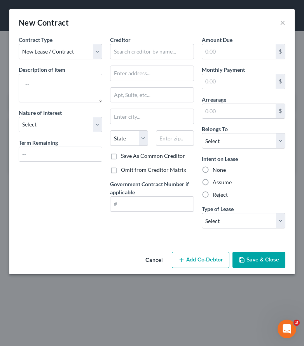
click at [156, 258] on button "Cancel" at bounding box center [154, 261] width 30 height 16
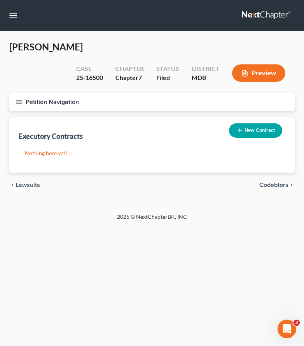
click at [257, 71] on button "Preview" at bounding box center [258, 72] width 53 height 17
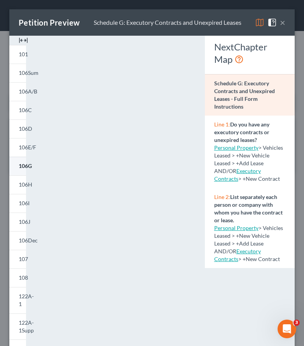
click at [19, 165] on span "106G" at bounding box center [25, 166] width 13 height 7
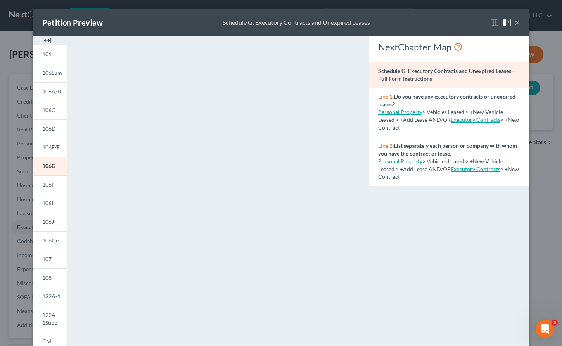
click at [335, 24] on button "×" at bounding box center [517, 22] width 5 height 9
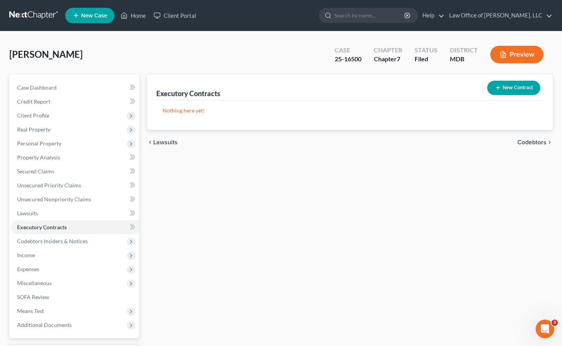
click at [335, 88] on line "button" at bounding box center [498, 87] width 0 height 3
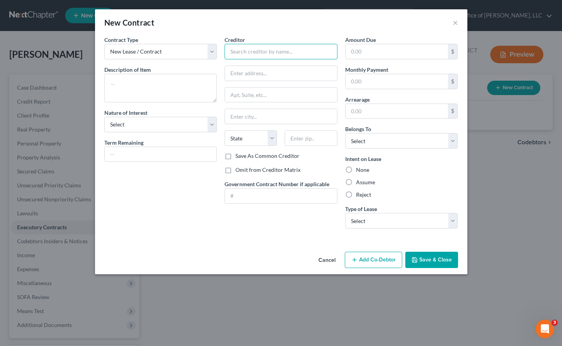
click at [238, 49] on input "text" at bounding box center [281, 52] width 113 height 16
type input "Gil Mana"
click at [330, 260] on button "Cancel" at bounding box center [327, 261] width 30 height 16
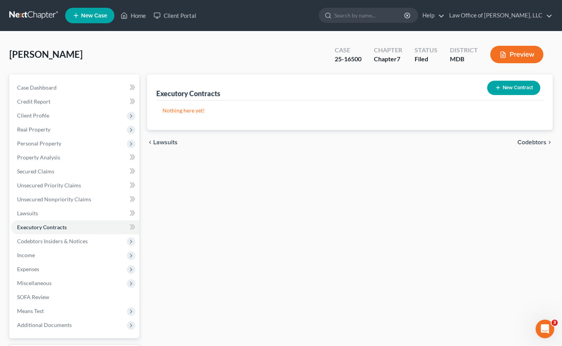
scroll to position [9, 0]
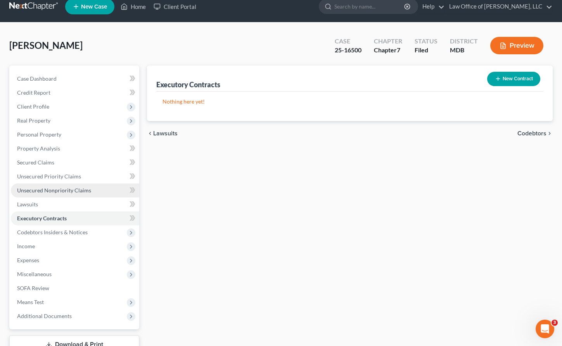
click at [37, 188] on span "Unsecured Nonpriority Claims" at bounding box center [54, 190] width 74 height 7
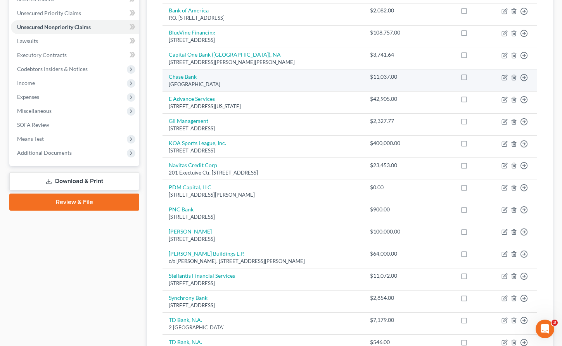
scroll to position [165, 0]
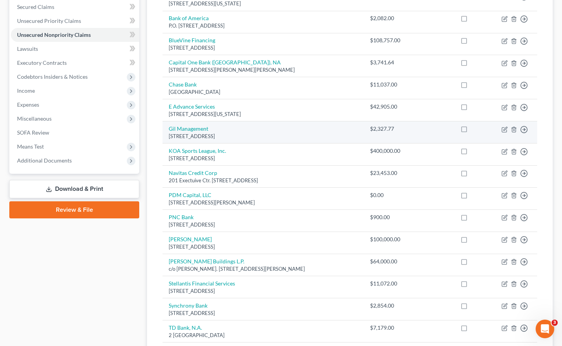
drag, startPoint x: 168, startPoint y: 120, endPoint x: 253, endPoint y: 128, distance: 85.4
click at [253, 128] on td "Gil Management PO Box 10175, Rockville, MD 20849" at bounding box center [263, 133] width 201 height 22
copy td "Gil Management PO Box 10175, Rockville, MD 20849"
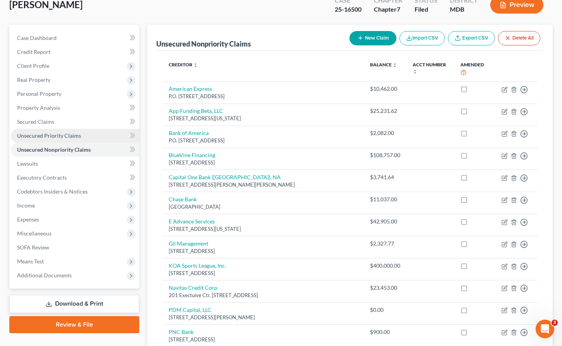
scroll to position [49, 0]
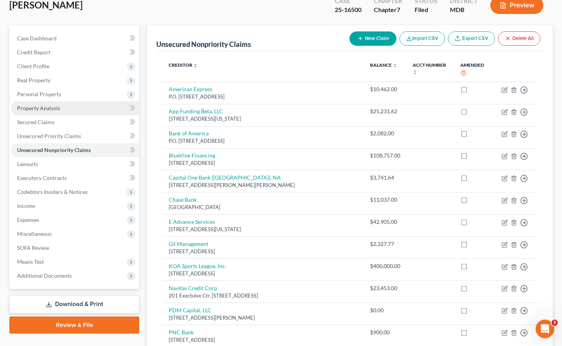
click at [50, 107] on span "Property Analysis" at bounding box center [38, 108] width 43 height 7
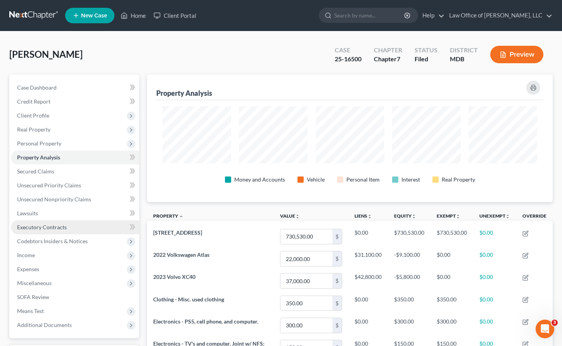
click at [30, 224] on span "Executory Contracts" at bounding box center [42, 227] width 50 height 7
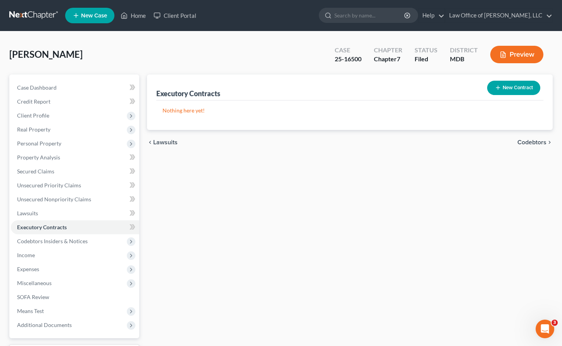
click at [335, 82] on button "New Contract" at bounding box center [514, 88] width 53 height 14
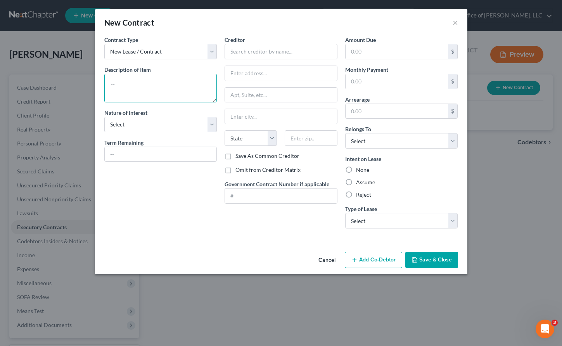
click at [131, 95] on textarea at bounding box center [160, 88] width 113 height 29
paste textarea "Gil Management PO Box 10175, Rockville, MD 20849"
type textarea "Gil Management PO Box 10175, Rockville, MD 20849"
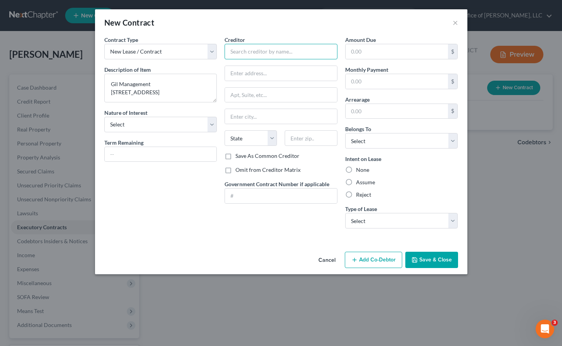
click at [238, 51] on input "text" at bounding box center [281, 52] width 113 height 16
type input "Gil Management"
click at [297, 78] on input "text" at bounding box center [281, 73] width 112 height 15
type input "PO Box 10175"
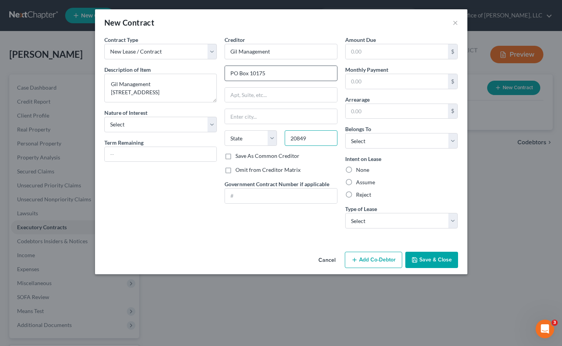
type input "20849"
type input "Rockville"
select select "21"
click at [335, 194] on label "Reject" at bounding box center [363, 195] width 15 height 8
click at [335, 194] on input "Reject" at bounding box center [361, 193] width 5 height 5
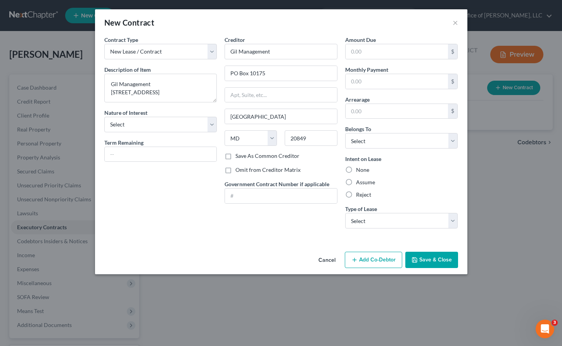
radio input "true"
click at [335, 137] on select "Select Debtor 1 Only Debtor 2 Only Debtor 1 And Debtor 2 Only At Least One Of T…" at bounding box center [401, 141] width 113 height 16
select select "0"
click at [335, 133] on select "Select Debtor 1 Only Debtor 2 Only Debtor 1 And Debtor 2 Only At Least One Of T…" at bounding box center [401, 141] width 113 height 16
click at [121, 146] on label "Term Remaining" at bounding box center [123, 143] width 39 height 8
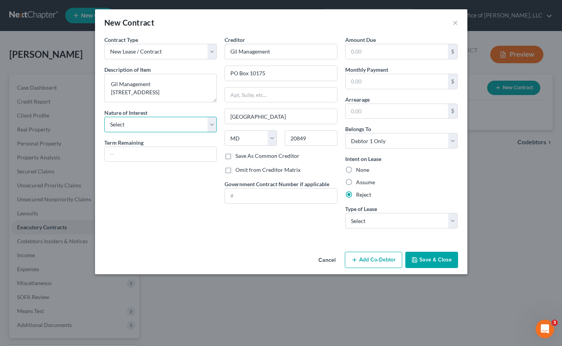
click at [124, 126] on select "Select Purchaser Agent Lessor Lessee" at bounding box center [160, 125] width 113 height 16
select select "3"
click at [104, 117] on select "Select Purchaser Agent Lessor Lessee" at bounding box center [160, 125] width 113 height 16
click at [120, 149] on input "text" at bounding box center [161, 154] width 112 height 15
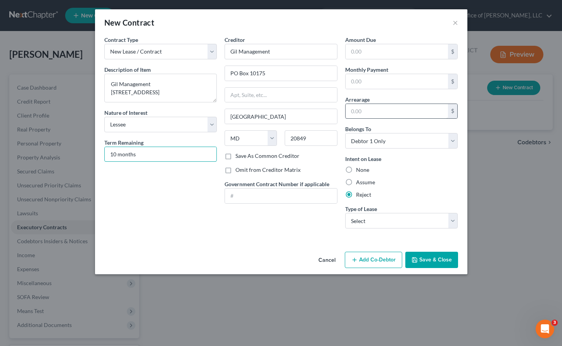
type input "10 months"
click at [335, 110] on input "text" at bounding box center [397, 111] width 103 height 15
type input "1,200"
click at [335, 82] on input "text" at bounding box center [397, 81] width 103 height 15
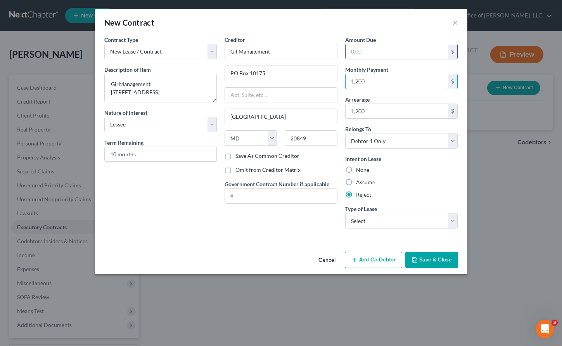
type input "1,200"
click at [335, 49] on input "text" at bounding box center [397, 51] width 103 height 15
type input "1,200"
click at [335, 224] on select "Select Real Estate Car Other" at bounding box center [401, 221] width 113 height 16
select select "0"
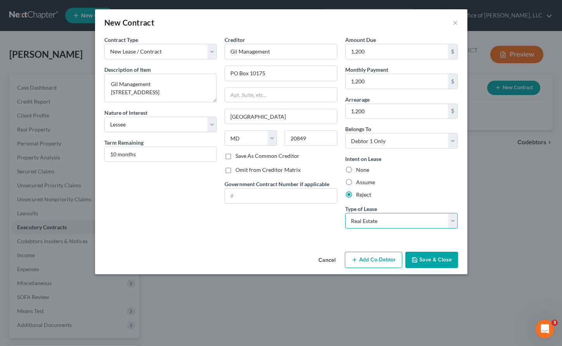
click at [335, 213] on select "Select Real Estate Car Other" at bounding box center [401, 221] width 113 height 16
click at [335, 257] on button "Save & Close" at bounding box center [432, 260] width 53 height 16
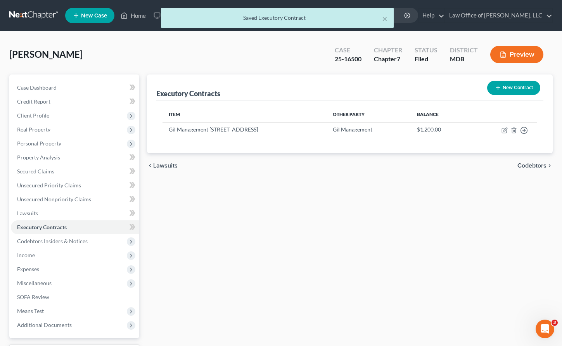
scroll to position [9, 0]
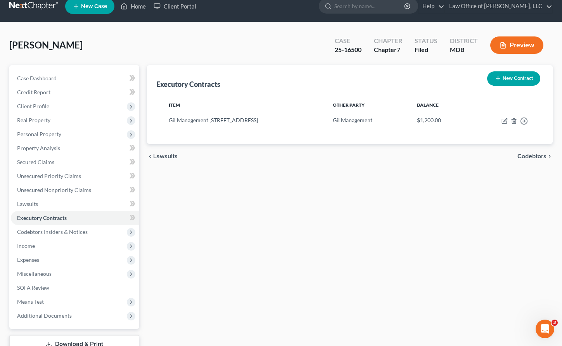
click at [335, 44] on button "Preview" at bounding box center [517, 44] width 53 height 17
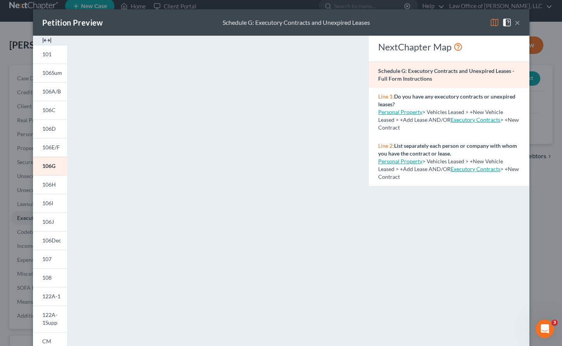
click at [335, 25] on button "×" at bounding box center [517, 22] width 5 height 9
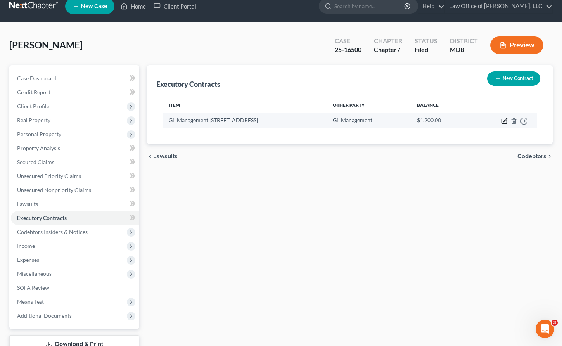
click at [335, 118] on icon "button" at bounding box center [505, 121] width 6 height 6
select select "3"
select select "21"
select select "0"
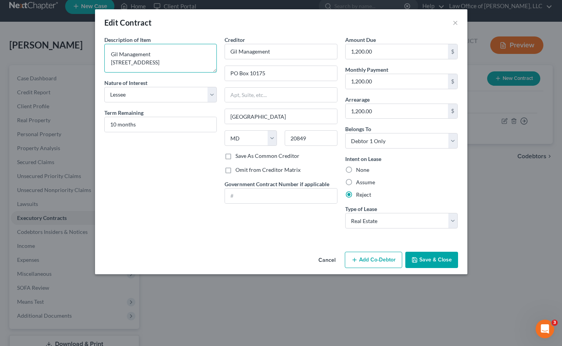
click at [201, 64] on textarea "Gil Management PO Box 10175, Rockville, MD 20849" at bounding box center [160, 58] width 113 height 29
type textarea "Gil Management PO Box 10175, Rockville, MD 20849 - Rent"
click at [335, 260] on button "Save & Close" at bounding box center [432, 260] width 53 height 16
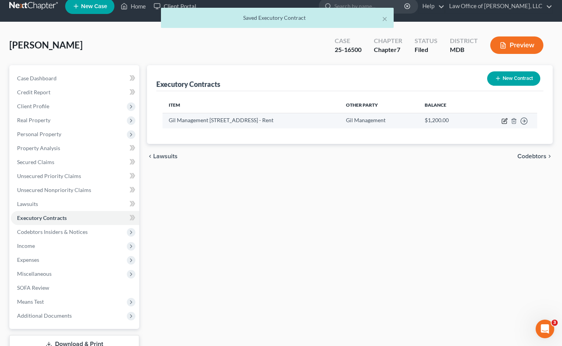
click at [335, 118] on icon "button" at bounding box center [505, 121] width 6 height 6
select select "3"
select select "21"
select select "0"
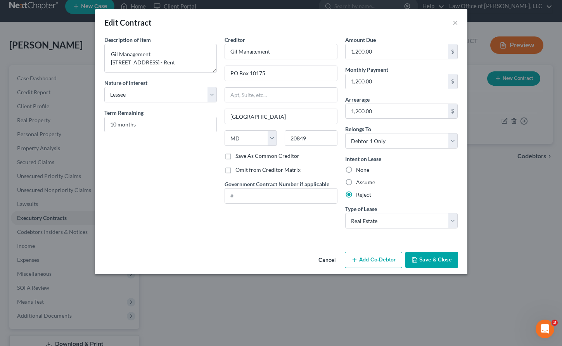
click at [328, 262] on button "Cancel" at bounding box center [327, 261] width 30 height 16
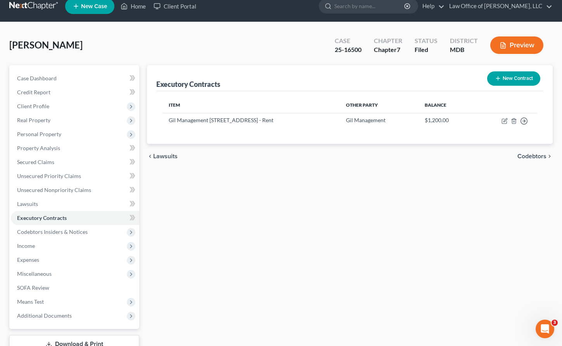
click at [335, 42] on button "Preview" at bounding box center [517, 44] width 53 height 17
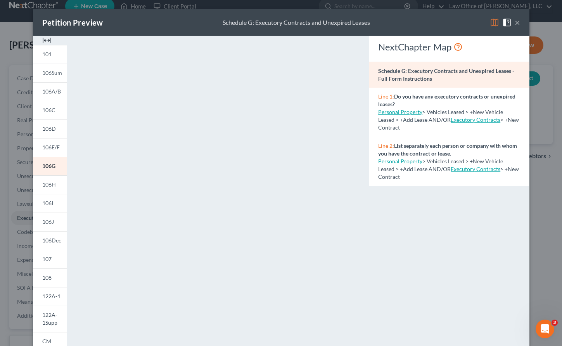
click at [335, 23] on button "×" at bounding box center [517, 22] width 5 height 9
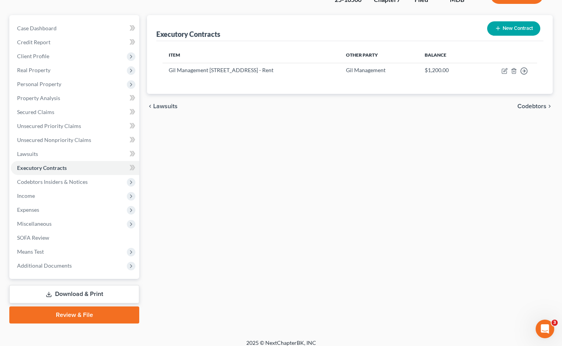
scroll to position [66, 0]
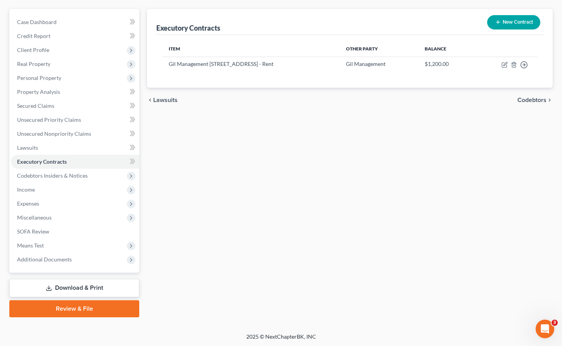
click at [76, 283] on link "Download & Print" at bounding box center [74, 288] width 130 height 18
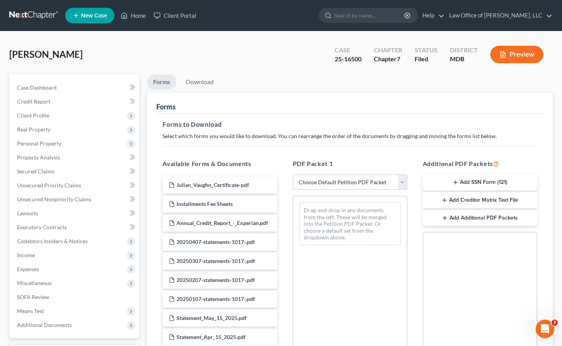
click at [335, 177] on select "Choose Default Petition PDF Packet Complete Bankruptcy Petition (all forms and …" at bounding box center [350, 183] width 115 height 16
select select "2"
click at [293, 175] on select "Choose Default Petition PDF Packet Complete Bankruptcy Petition (all forms and …" at bounding box center [350, 183] width 115 height 16
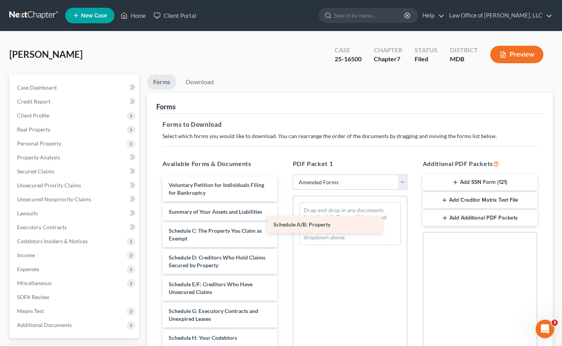
drag, startPoint x: 229, startPoint y: 226, endPoint x: 334, endPoint y: 220, distance: 105.0
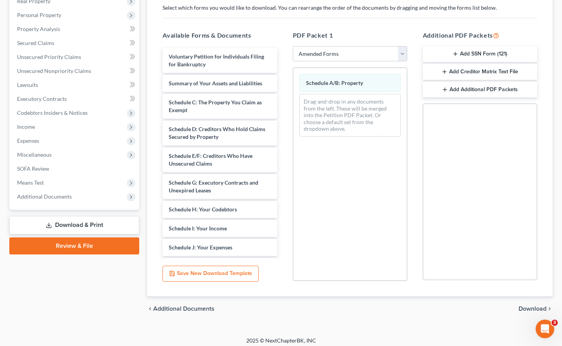
scroll to position [129, 0]
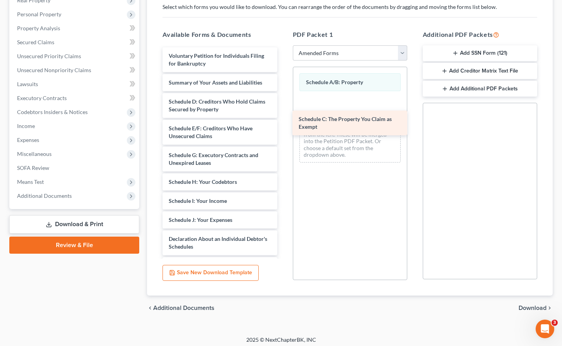
drag, startPoint x: 202, startPoint y: 106, endPoint x: 342, endPoint y: 123, distance: 140.4
click at [283, 123] on div "Schedule C: The Property You Claim as Exempt Voluntary Petition for Individuals…" at bounding box center [219, 250] width 127 height 407
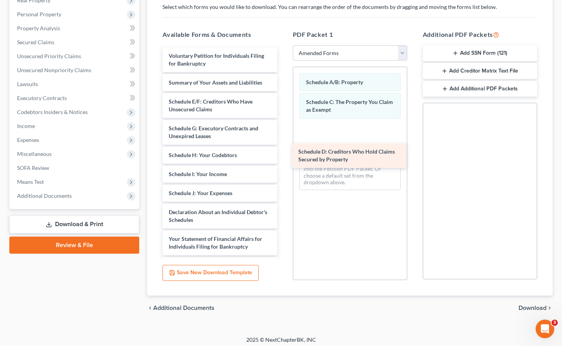
drag, startPoint x: 227, startPoint y: 104, endPoint x: 360, endPoint y: 154, distance: 141.5
click at [283, 154] on div "Schedule D: Creditors Who Hold Claims Secured by Property Voluntary Petition fo…" at bounding box center [219, 237] width 127 height 380
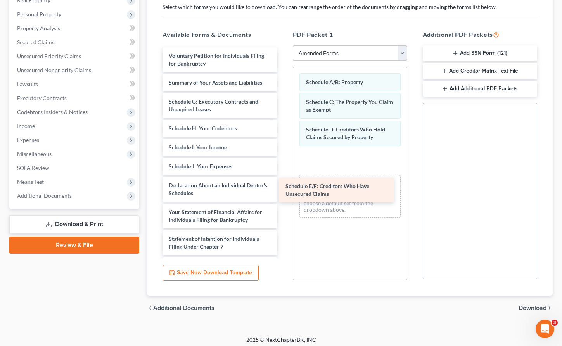
drag, startPoint x: 214, startPoint y: 101, endPoint x: 334, endPoint y: 182, distance: 145.6
click at [283, 182] on div "Schedule E/F: Creditors Who Have Unsecured Claims Voluntary Petition for Indivi…" at bounding box center [219, 223] width 127 height 353
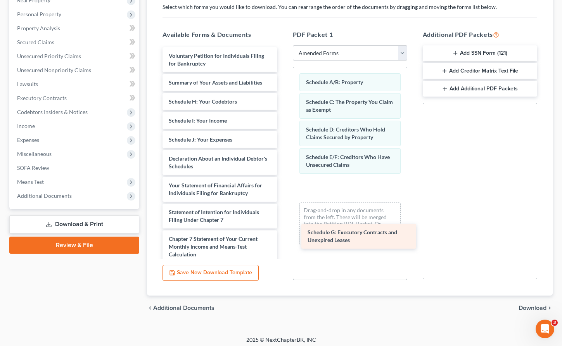
drag, startPoint x: 205, startPoint y: 98, endPoint x: 339, endPoint y: 217, distance: 179.0
click at [283, 217] on div "Schedule G: Executory Contracts and Unexpired Leases Voluntary Petition for Ind…" at bounding box center [219, 210] width 127 height 326
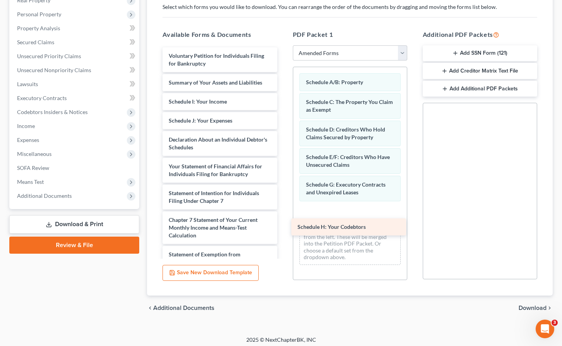
drag, startPoint x: 174, startPoint y: 102, endPoint x: 303, endPoint y: 228, distance: 179.8
click at [283, 228] on div "Schedule H: Your Codebtors Voluntary Petition for Individuals Filing for Bankru…" at bounding box center [219, 200] width 127 height 307
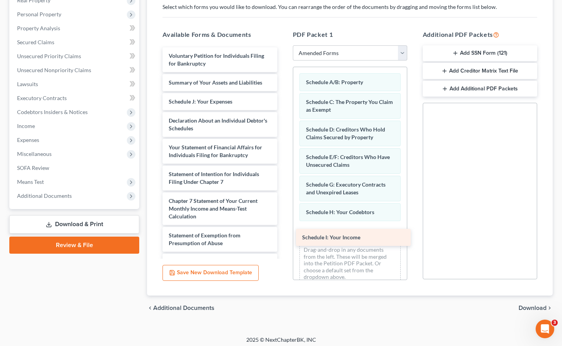
drag, startPoint x: 206, startPoint y: 100, endPoint x: 339, endPoint y: 236, distance: 189.7
click at [283, 236] on div "Schedule I: Your Income Voluntary Petition for Individuals Filing for Bankruptc…" at bounding box center [219, 191] width 127 height 288
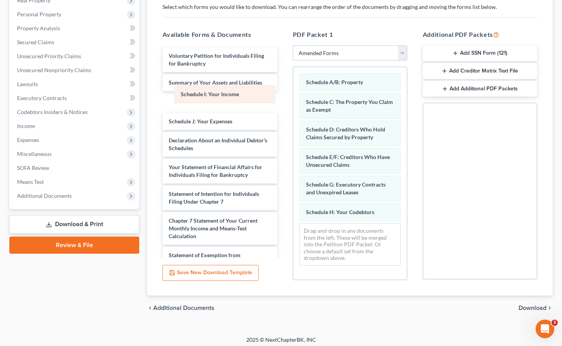
drag, startPoint x: 318, startPoint y: 235, endPoint x: 194, endPoint y: 99, distance: 184.1
click at [293, 99] on div "Schedule I: Your Income Schedule A/B: Property Schedule C: The Property You Cla…" at bounding box center [350, 169] width 114 height 205
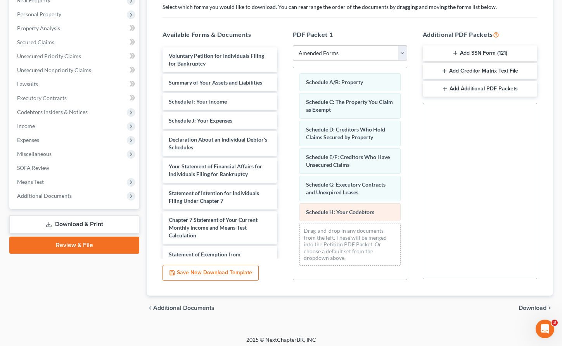
scroll to position [133, 0]
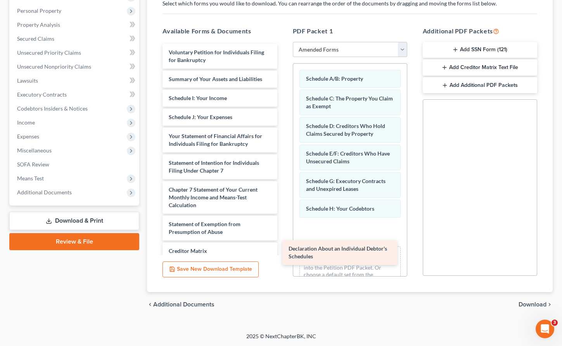
drag, startPoint x: 194, startPoint y: 134, endPoint x: 315, endPoint y: 247, distance: 164.8
click at [283, 247] on div "Declaration About an Individual Debtor's Schedules Voluntary Petition for Indiv…" at bounding box center [219, 184] width 127 height 281
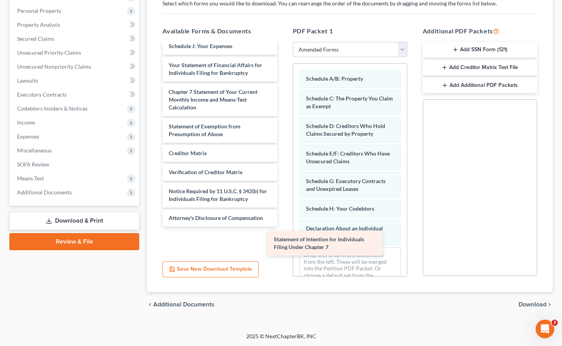
scroll to position [44, 0]
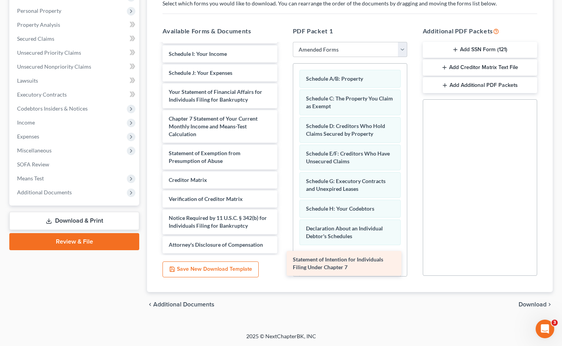
drag, startPoint x: 178, startPoint y: 99, endPoint x: 302, endPoint y: 266, distance: 208.5
click at [283, 253] on div "Statement of Intention for Individuals Filing Under Chapter 7 Voluntary Petitio…" at bounding box center [219, 127] width 127 height 254
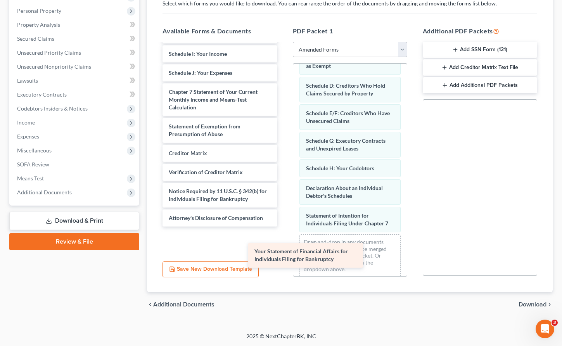
scroll to position [17, 0]
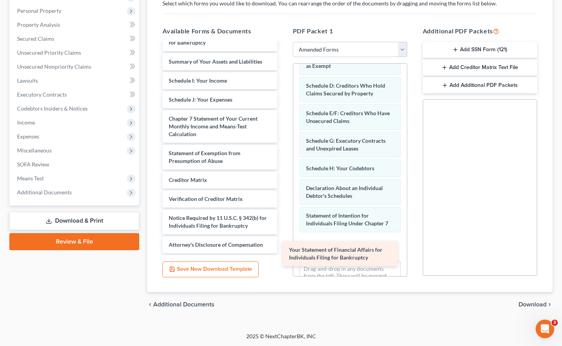
drag, startPoint x: 182, startPoint y: 98, endPoint x: 308, endPoint y: 250, distance: 197.4
click at [283, 250] on div "Your Statement of Financial Affairs for Individuals Filing for Bankruptcy Volun…" at bounding box center [219, 139] width 127 height 227
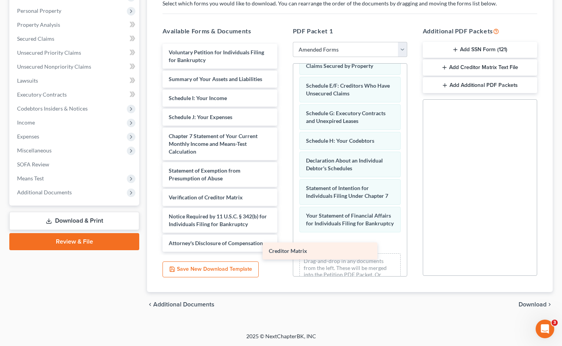
scroll to position [0, 0]
drag, startPoint x: 196, startPoint y: 179, endPoint x: 333, endPoint y: 255, distance: 156.7
click at [283, 252] on div "Creditor Matrix Voluntary Petition for Individuals Filing for Bankruptcy Summar…" at bounding box center [219, 148] width 127 height 208
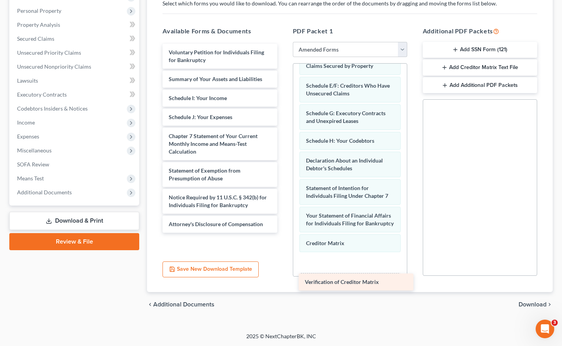
drag, startPoint x: 187, startPoint y: 198, endPoint x: 319, endPoint y: 272, distance: 151.5
click at [283, 233] on div "Verification of Creditor Matrix Voluntary Petition for Individuals Filing for B…" at bounding box center [219, 138] width 127 height 189
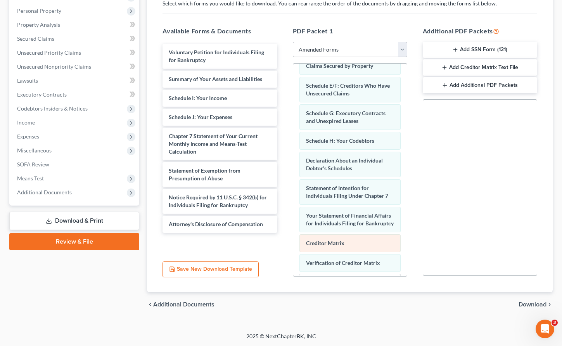
scroll to position [108, 0]
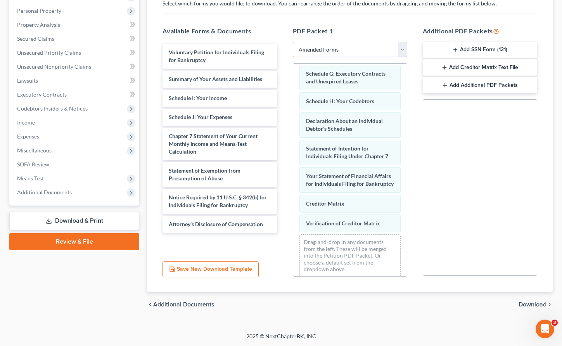
click at [335, 304] on span "Download" at bounding box center [533, 305] width 28 height 6
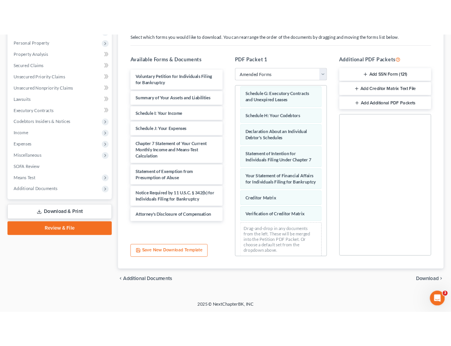
scroll to position [66, 0]
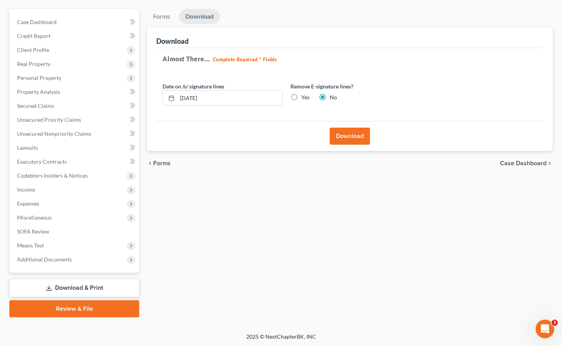
click at [335, 135] on button "Download" at bounding box center [350, 136] width 40 height 17
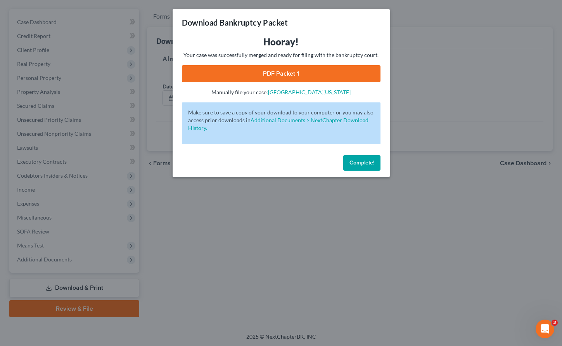
click at [268, 68] on link "PDF Packet 1" at bounding box center [281, 73] width 199 height 17
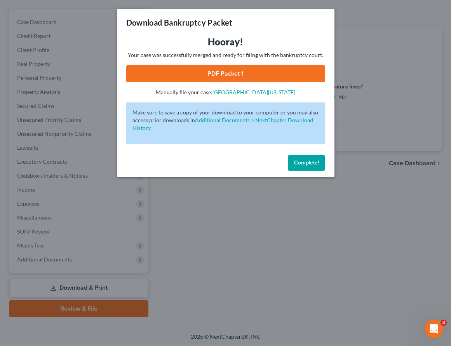
click at [320, 168] on button "Complete!" at bounding box center [306, 163] width 37 height 16
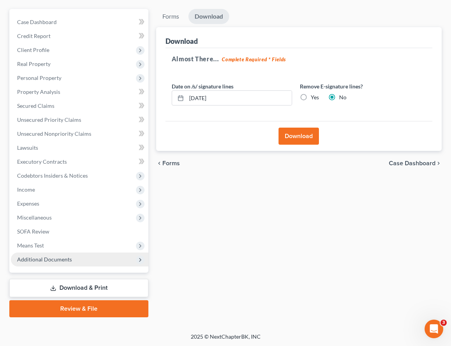
click at [41, 265] on span "Additional Documents" at bounding box center [79, 260] width 137 height 14
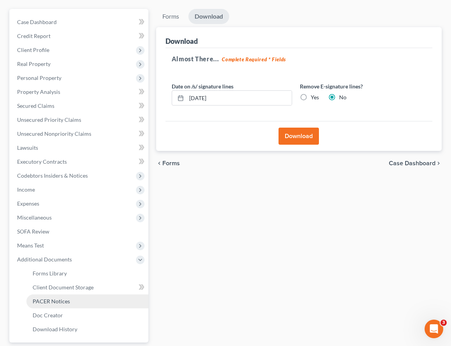
click at [42, 301] on span "PACER Notices" at bounding box center [51, 301] width 37 height 7
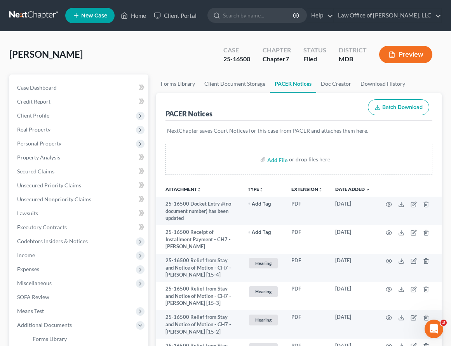
click at [34, 10] on link at bounding box center [34, 16] width 50 height 14
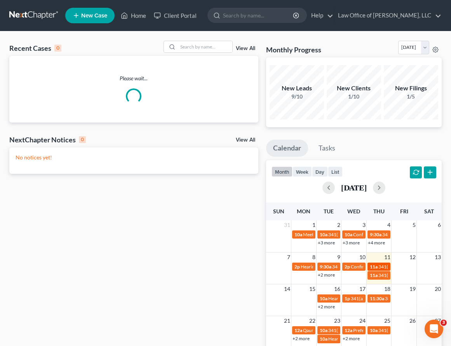
click at [379, 264] on span "341(a) Meeting for [PERSON_NAME]" at bounding box center [415, 267] width 75 height 6
select select "Days"
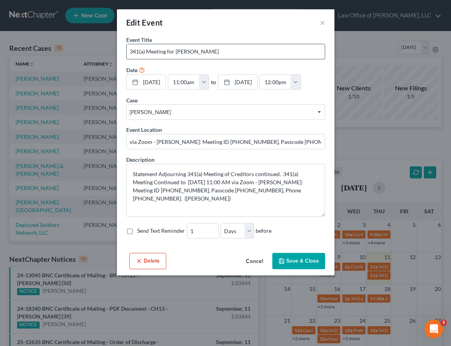
click at [277, 45] on input "341(a) Meeting for [PERSON_NAME]" at bounding box center [226, 51] width 198 height 15
click at [322, 22] on button "×" at bounding box center [321, 22] width 5 height 9
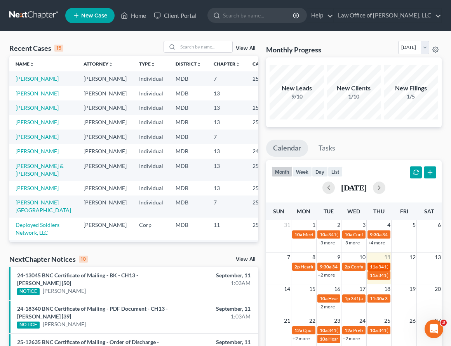
click at [383, 268] on span "341(a) Meeting for [PERSON_NAME]" at bounding box center [415, 267] width 75 height 6
select select "Days"
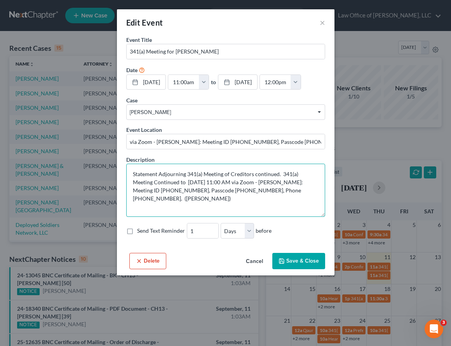
drag, startPoint x: 292, startPoint y: 183, endPoint x: 144, endPoint y: 189, distance: 148.0
click at [144, 189] on textarea "Statement Adjourning 341(a) Meeting of Creditors continued. 341(a) Meeting Cont…" at bounding box center [225, 190] width 199 height 53
click at [172, 191] on textarea "Statement Adjourning 341(a) Meeting of Creditors continued. 341(a) Meeting Cont…" at bounding box center [225, 190] width 199 height 53
drag, startPoint x: 172, startPoint y: 191, endPoint x: 186, endPoint y: 191, distance: 14.8
click at [187, 191] on textarea "Statement Adjourning 341(a) Meeting of Creditors continued. 341(a) Meeting Cont…" at bounding box center [225, 190] width 199 height 53
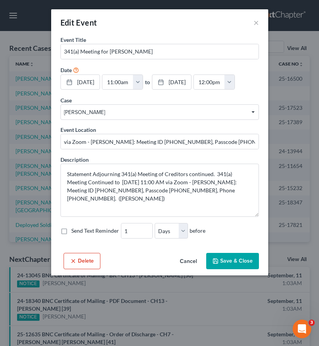
click at [162, 33] on div "Edit Event ×" at bounding box center [159, 22] width 217 height 26
click at [237, 264] on button "Save & Close" at bounding box center [233, 261] width 53 height 16
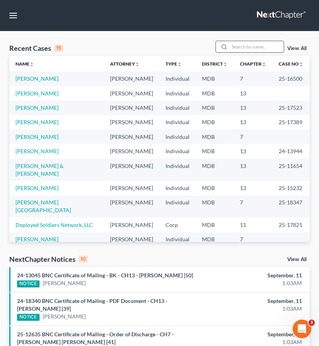
click at [250, 51] on input "search" at bounding box center [257, 46] width 54 height 11
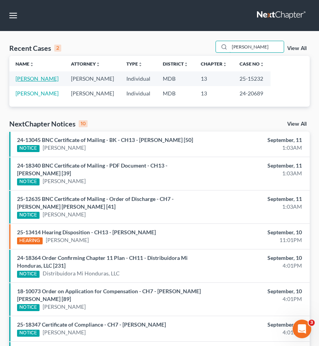
type input "[PERSON_NAME]"
click at [33, 77] on link "[PERSON_NAME]" at bounding box center [37, 78] width 43 height 7
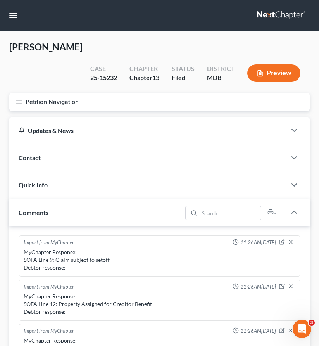
scroll to position [138, 0]
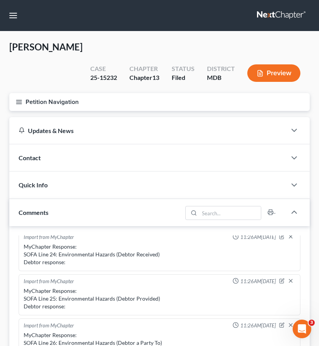
click at [18, 99] on icon "button" at bounding box center [19, 102] width 7 height 7
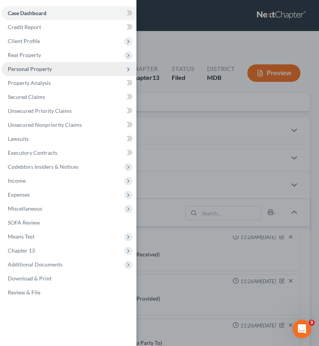
click at [22, 68] on span "Personal Property" at bounding box center [30, 69] width 44 height 7
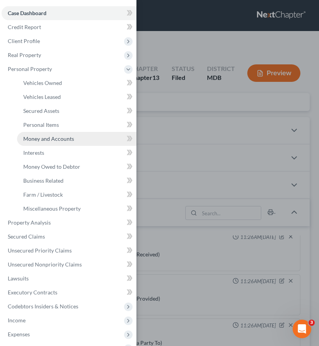
click at [43, 139] on span "Money and Accounts" at bounding box center [48, 138] width 51 height 7
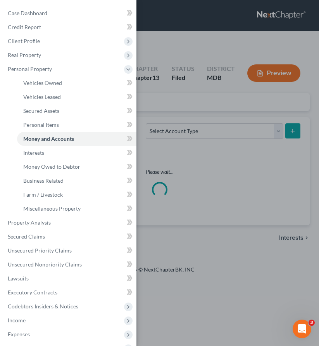
click at [156, 94] on div "Case Dashboard Payments Invoices Payments Payments Credit Report Client Profile" at bounding box center [159, 173] width 319 height 346
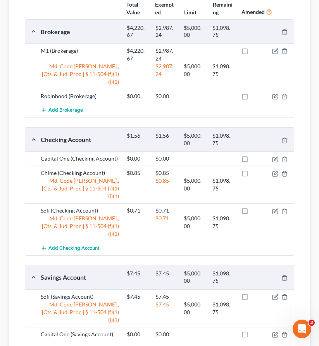
scroll to position [181, 0]
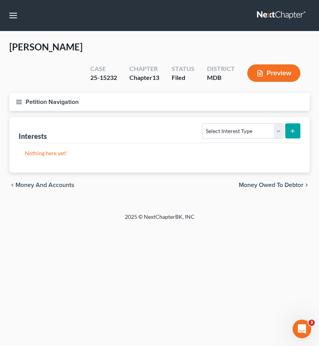
click at [280, 182] on span "Money Owed to Debtor" at bounding box center [271, 185] width 65 height 6
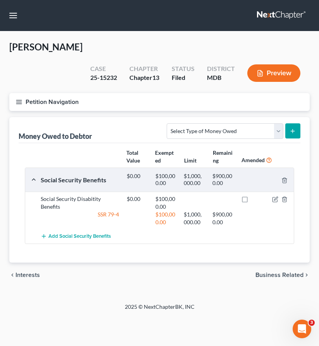
click at [19, 99] on icon "button" at bounding box center [19, 102] width 7 height 7
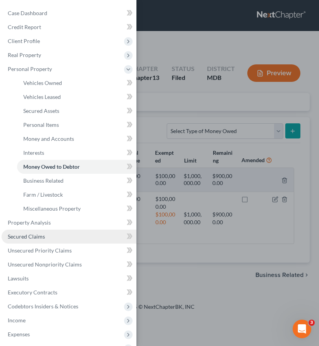
scroll to position [99, 0]
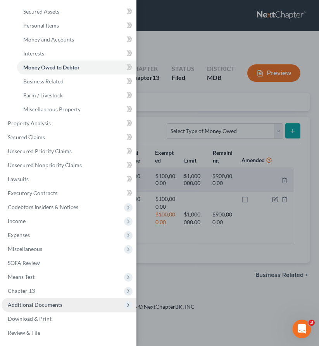
click at [56, 306] on span "Additional Documents" at bounding box center [35, 305] width 55 height 7
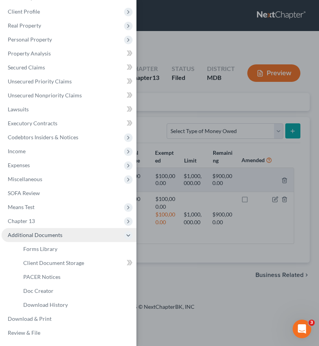
scroll to position [30, 0]
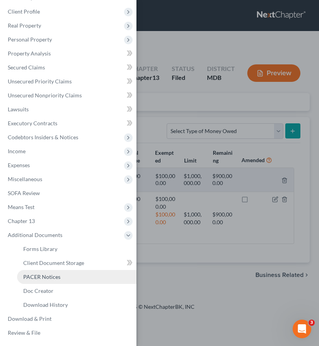
click at [37, 279] on span "PACER Notices" at bounding box center [41, 277] width 37 height 7
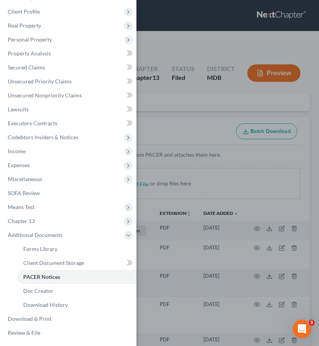
click at [156, 95] on div "Case Dashboard Payments Invoices Payments Payments Credit Report Client Profile" at bounding box center [159, 173] width 319 height 346
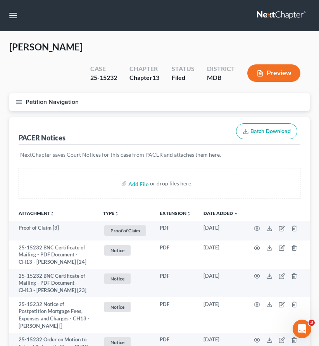
click at [17, 99] on icon "button" at bounding box center [19, 102] width 7 height 7
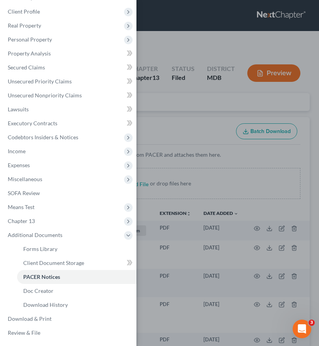
click at [160, 98] on div "Case Dashboard Payments Invoices Payments Payments Credit Report Client Profile" at bounding box center [159, 173] width 319 height 346
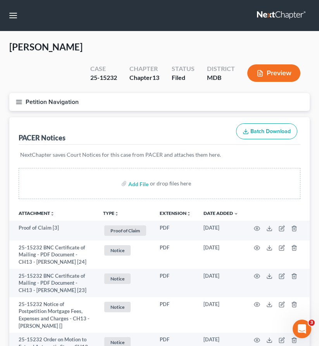
click at [19, 102] on line "button" at bounding box center [18, 102] width 5 height 0
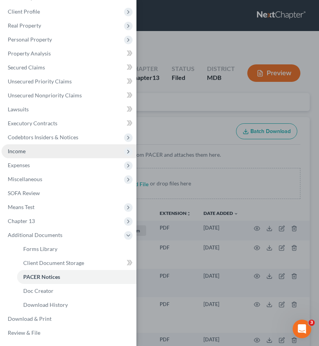
click at [18, 153] on span "Income" at bounding box center [17, 151] width 18 height 7
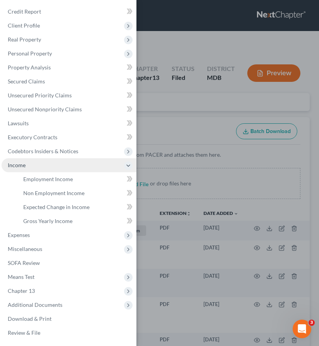
scroll to position [16, 0]
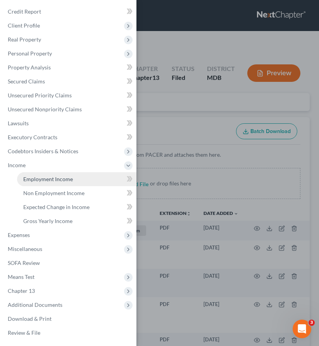
click at [35, 179] on span "Employment Income" at bounding box center [48, 179] width 50 height 7
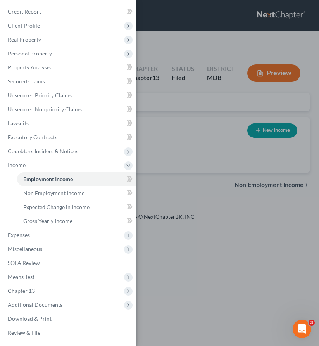
click at [168, 96] on div "Case Dashboard Payments Invoices Payments Payments Credit Report Client Profile" at bounding box center [159, 173] width 319 height 346
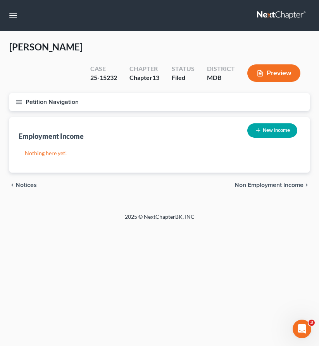
click at [277, 182] on span "Non Employment Income" at bounding box center [269, 185] width 69 height 6
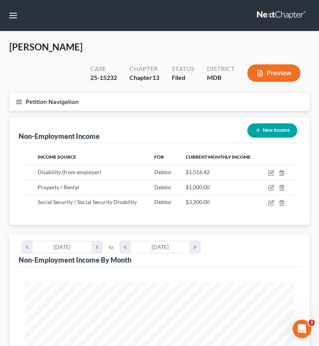
click at [19, 104] on line "button" at bounding box center [18, 104] width 5 height 0
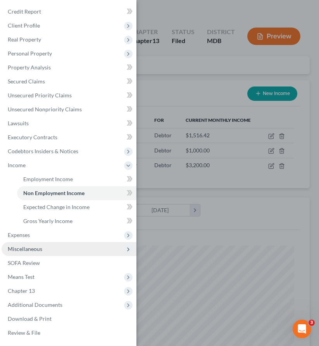
scroll to position [40, 0]
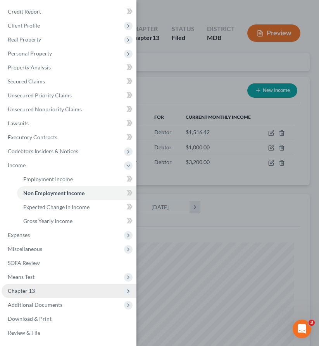
click at [25, 292] on span "Chapter 13" at bounding box center [21, 291] width 27 height 7
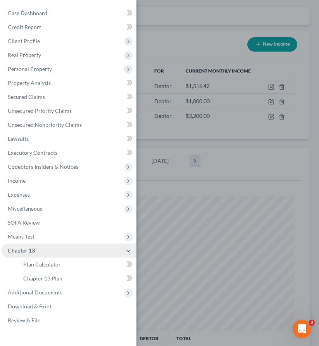
scroll to position [97, 0]
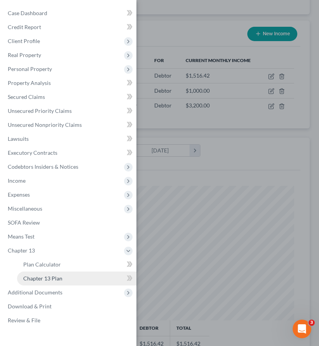
click at [28, 279] on span "Chapter 13 Plan" at bounding box center [42, 278] width 39 height 7
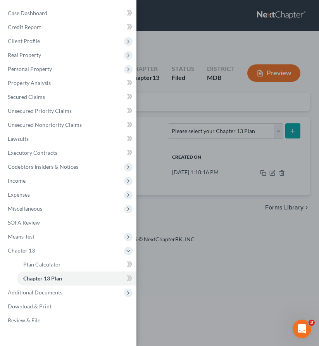
click at [164, 89] on div "Case Dashboard Payments Invoices Payments Payments Credit Report Client Profile" at bounding box center [159, 173] width 319 height 346
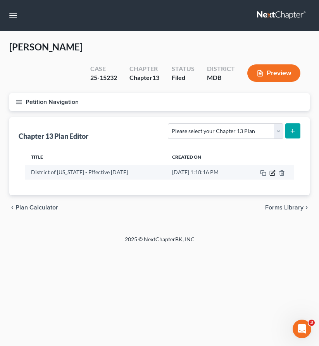
click at [273, 170] on icon "button" at bounding box center [273, 173] width 6 height 6
